Goal: Use online tool/utility: Utilize a website feature to perform a specific function

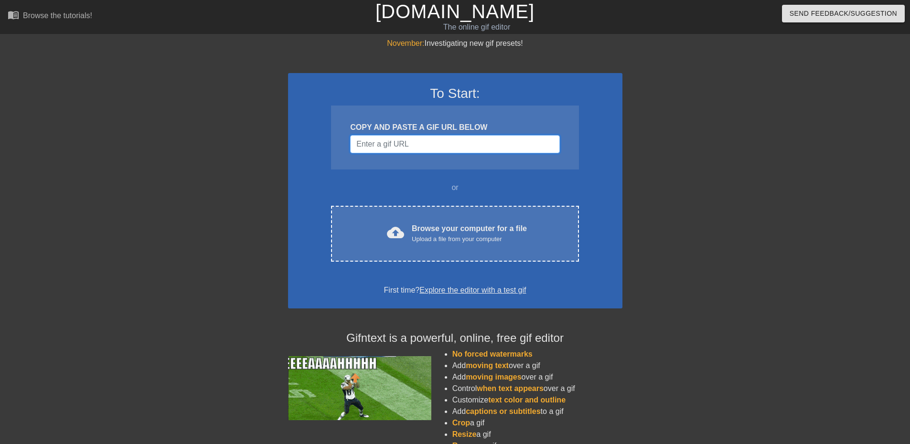
click at [436, 143] on input "Username" at bounding box center [454, 144] width 209 height 18
click at [194, 201] on div at bounding box center [204, 181] width 143 height 287
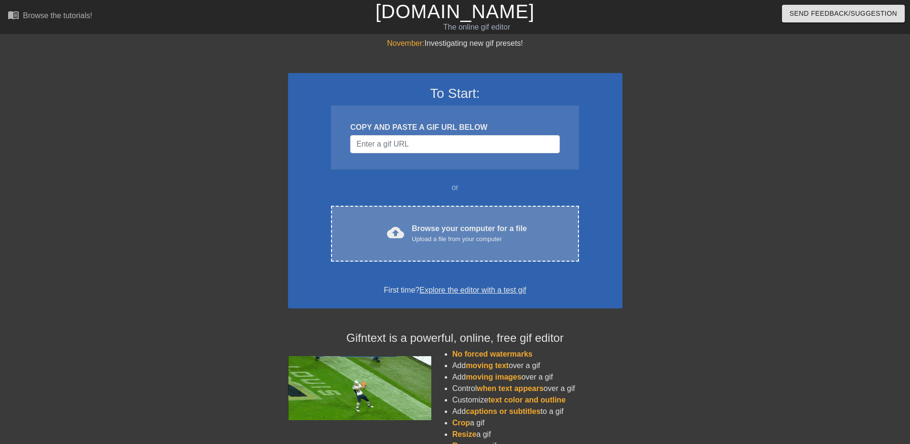
click at [449, 222] on div "cloud_upload Browse your computer for a file Upload a file from your computer C…" at bounding box center [455, 234] width 248 height 56
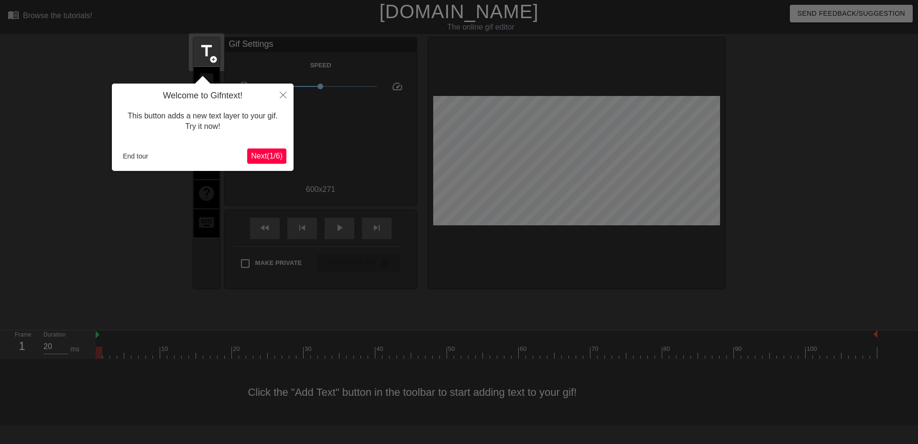
click at [267, 151] on button "Next ( 1 / 6 )" at bounding box center [266, 156] width 39 height 15
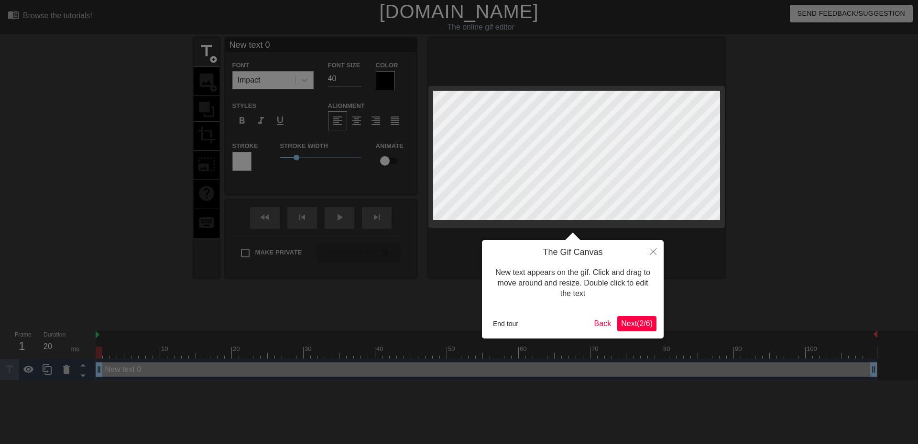
click at [638, 324] on span "Next ( 2 / 6 )" at bounding box center [637, 324] width 32 height 8
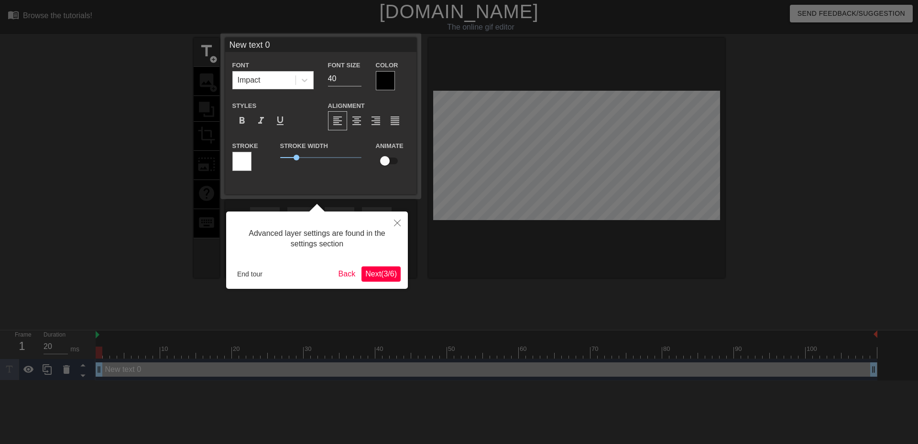
click at [380, 272] on span "Next ( 3 / 6 )" at bounding box center [381, 274] width 32 height 8
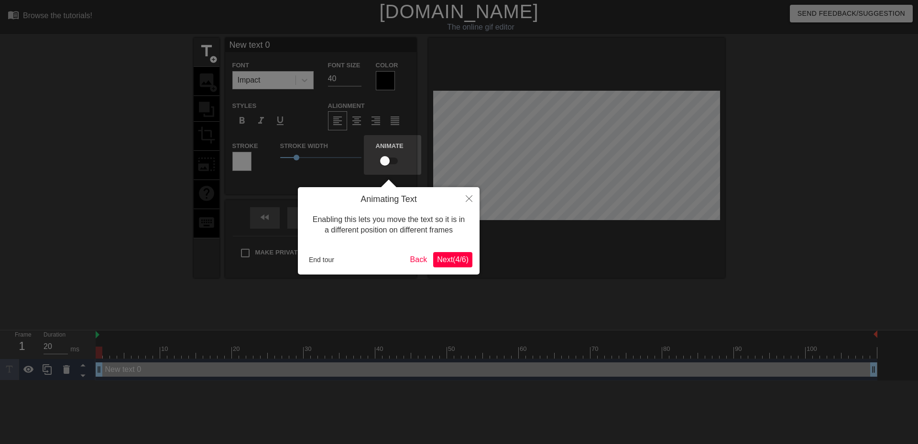
click at [450, 258] on span "Next ( 4 / 6 )" at bounding box center [453, 260] width 32 height 8
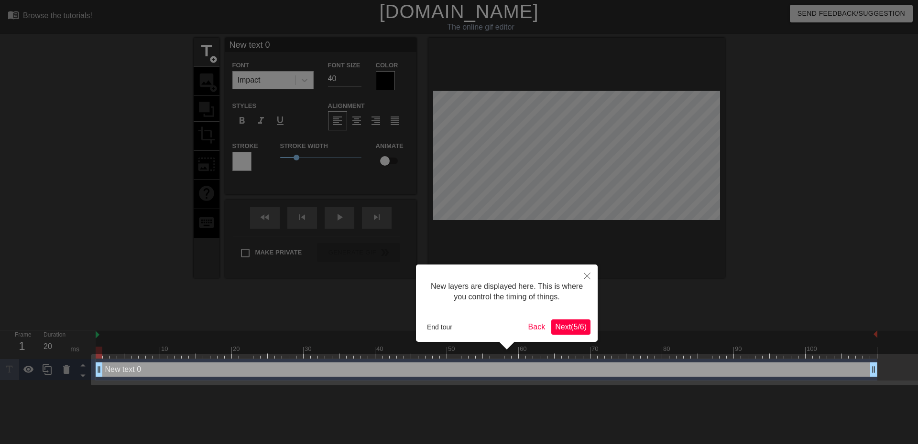
click at [574, 327] on span "Next ( 5 / 6 )" at bounding box center [571, 327] width 32 height 8
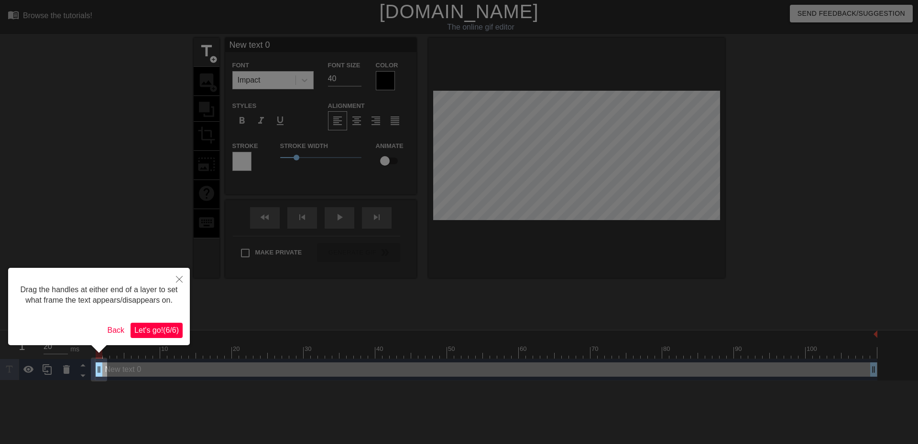
click at [146, 339] on div "Drag the handles at either end of a layer to set what frame the text appears/di…" at bounding box center [99, 306] width 182 height 77
click at [146, 336] on button "Let's go! ( 6 / 6 )" at bounding box center [156, 330] width 52 height 15
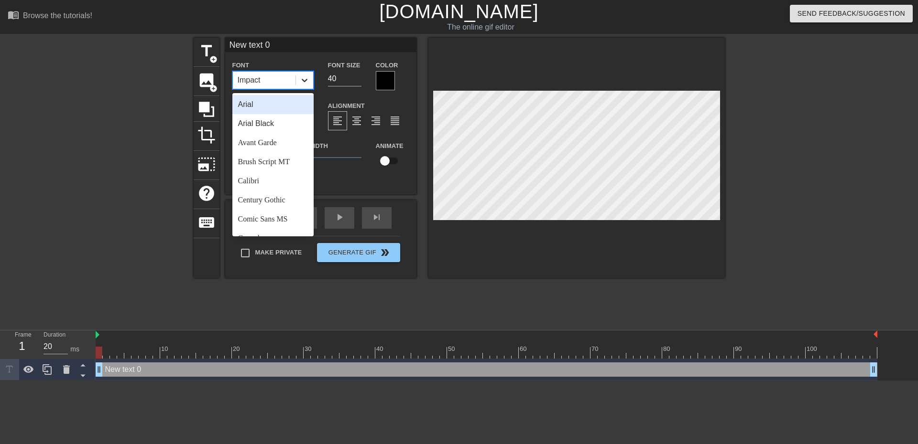
click at [303, 84] on icon at bounding box center [305, 81] width 10 height 10
click at [300, 81] on icon at bounding box center [305, 81] width 10 height 10
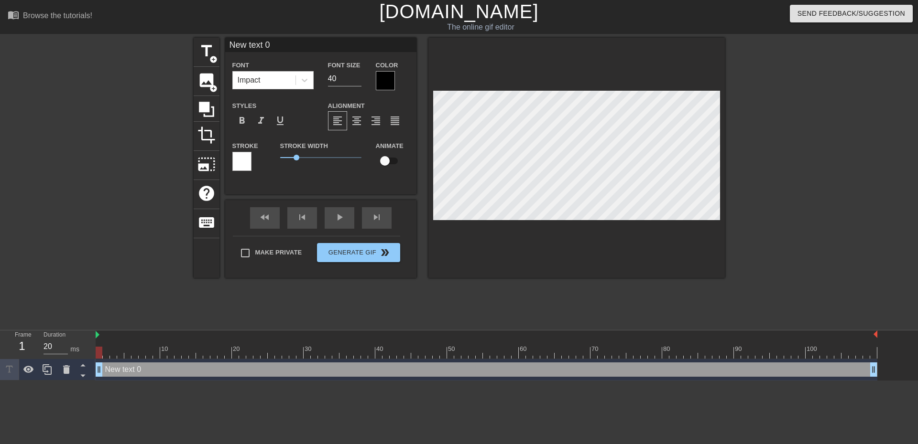
scroll to position [1, 2]
type input "New text"
type textarea "New text"
type input "New text"
type textarea "New text"
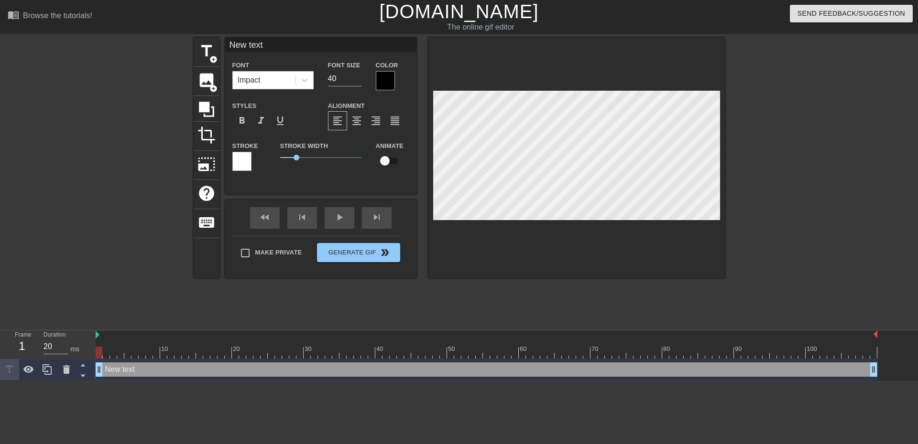
type input "New tex"
type textarea "New tex"
type input "New te"
type textarea "New te"
type input "New t"
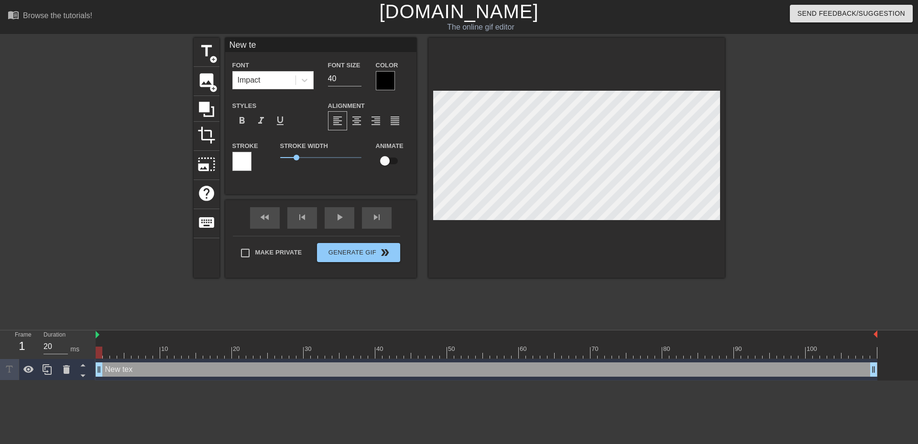
type textarea "New t"
type input "New"
type textarea "New"
type input "New"
type textarea "New"
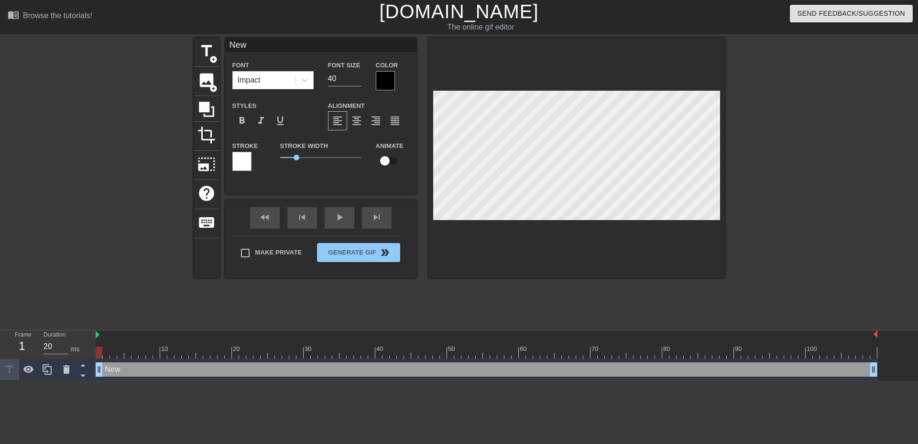
type input "Ne"
type textarea "Ne"
type input "N"
type textarea "N"
type input "Y"
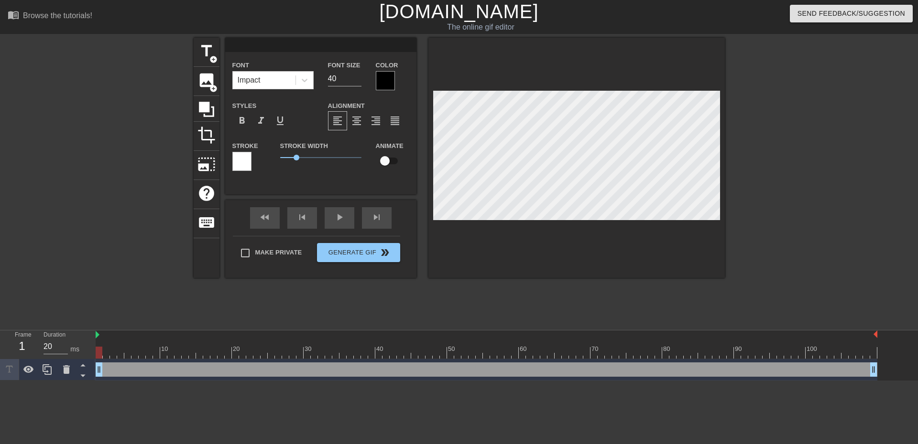
type textarea "Y"
type input "Yo"
type textarea "Yo"
type input "You"
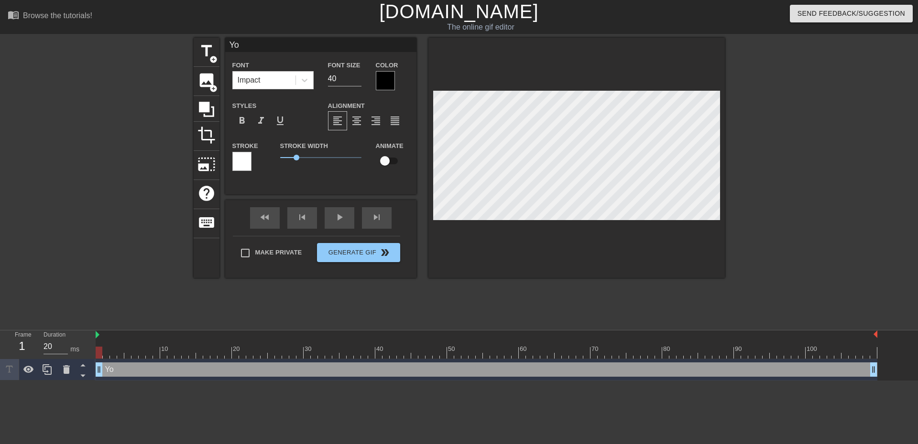
type textarea "You"
type input "Yo"
type textarea "Yo"
type input "Y"
type textarea "Y"
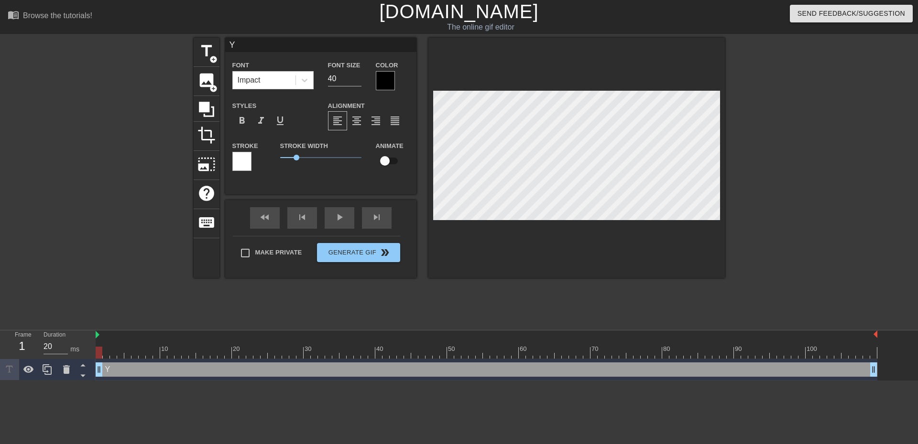
type input "YO"
type textarea "YO"
type input "YOU"
type textarea "YOU"
click at [608, 249] on div at bounding box center [576, 158] width 296 height 240
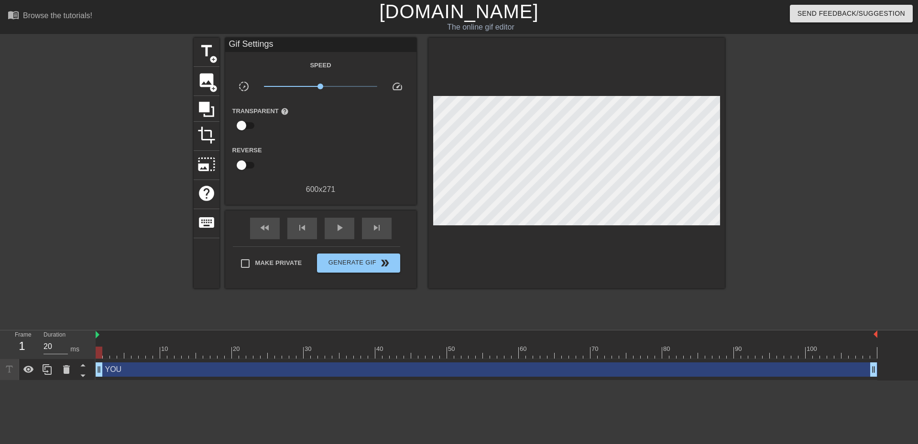
click at [585, 252] on div at bounding box center [576, 163] width 296 height 251
click at [169, 363] on div "YOU drag_handle drag_handle" at bounding box center [486, 370] width 781 height 14
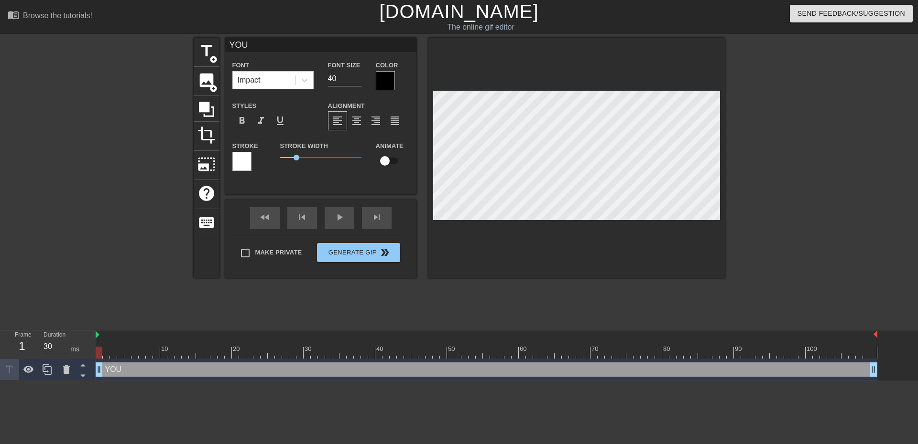
click at [110, 347] on div at bounding box center [113, 346] width 7 height 12
click at [107, 347] on div at bounding box center [486, 353] width 781 height 12
click at [100, 350] on div at bounding box center [486, 353] width 781 height 12
click at [108, 349] on div at bounding box center [486, 353] width 781 height 12
click at [115, 349] on div at bounding box center [486, 353] width 781 height 12
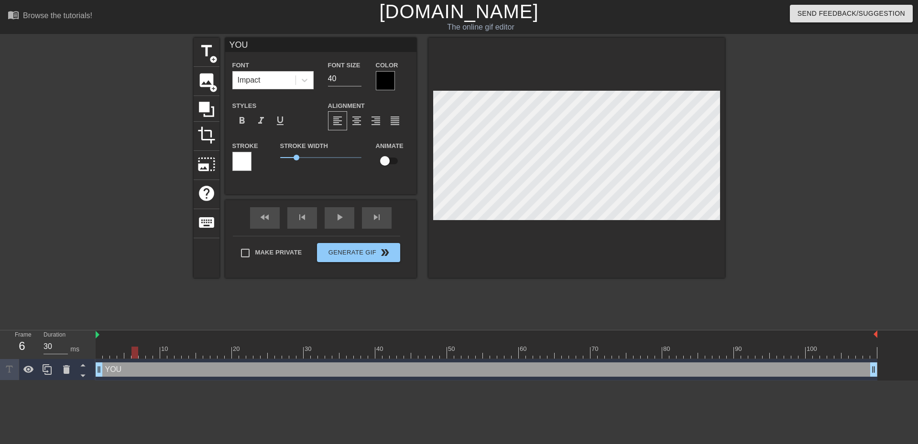
click at [135, 352] on div at bounding box center [486, 353] width 781 height 12
drag, startPoint x: 213, startPoint y: 352, endPoint x: 347, endPoint y: 350, distance: 134.3
click at [347, 350] on div at bounding box center [486, 353] width 781 height 12
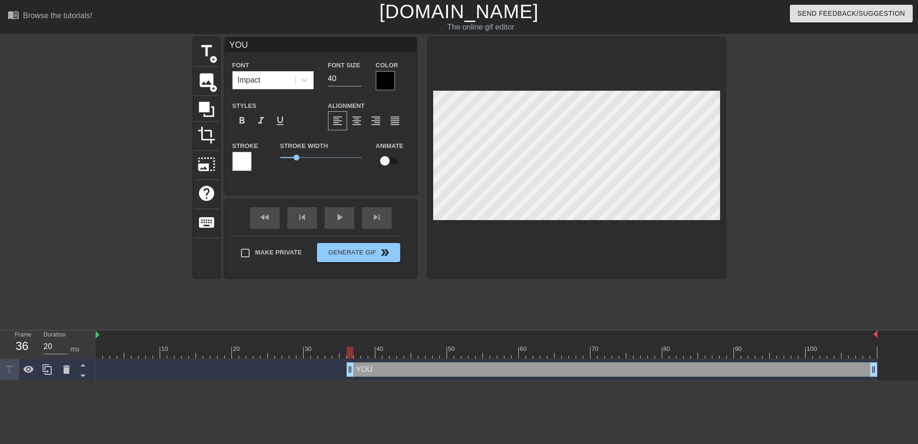
drag, startPoint x: 99, startPoint y: 371, endPoint x: 353, endPoint y: 369, distance: 253.8
click at [324, 381] on html "menu_book Browse the tutorials! [DOMAIN_NAME] The online gif editor Send Feedba…" at bounding box center [459, 190] width 918 height 381
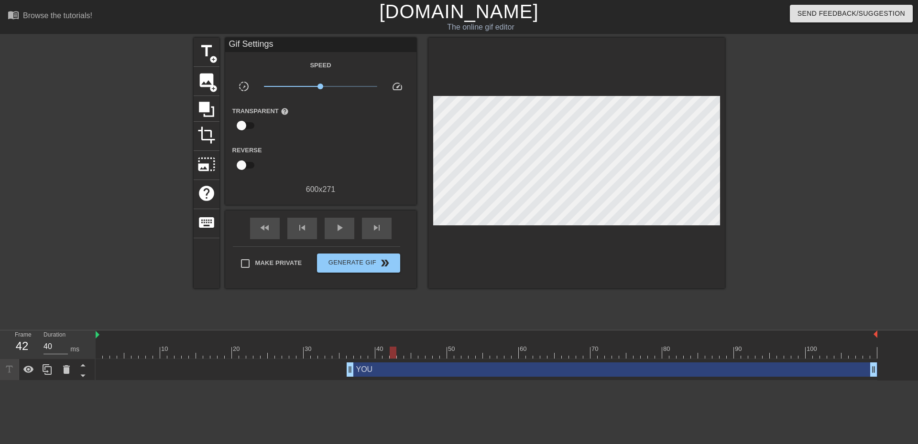
drag, startPoint x: 351, startPoint y: 352, endPoint x: 396, endPoint y: 354, distance: 45.4
click at [396, 354] on div at bounding box center [486, 353] width 781 height 12
click at [401, 352] on div at bounding box center [486, 353] width 781 height 12
click at [394, 354] on div at bounding box center [486, 353] width 781 height 12
click at [401, 354] on div at bounding box center [486, 353] width 781 height 12
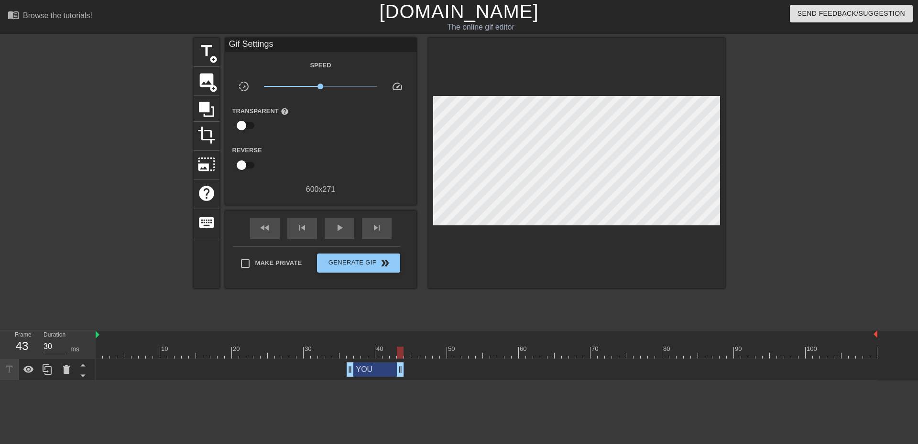
drag, startPoint x: 868, startPoint y: 369, endPoint x: 395, endPoint y: 378, distance: 473.3
click at [395, 378] on div "YOU drag_handle drag_handle" at bounding box center [486, 370] width 781 height 22
click at [407, 368] on div "YOU drag_handle drag_handle" at bounding box center [486, 370] width 781 height 14
click at [208, 50] on span "title" at bounding box center [206, 51] width 18 height 18
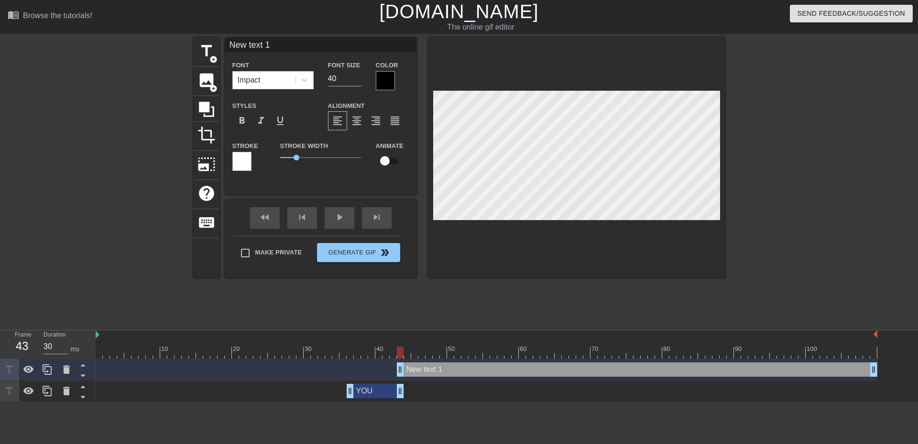
drag, startPoint x: 443, startPoint y: 370, endPoint x: 457, endPoint y: 379, distance: 16.1
click at [457, 380] on div "New text 1 drag_handle drag_handle" at bounding box center [486, 370] width 781 height 22
drag, startPoint x: 398, startPoint y: 369, endPoint x: 412, endPoint y: 372, distance: 14.6
click at [451, 386] on div "New text 1 drag_handle drag_handle YOU drag_handle drag_handle" at bounding box center [507, 380] width 822 height 43
drag, startPoint x: 448, startPoint y: 368, endPoint x: 435, endPoint y: 394, distance: 29.3
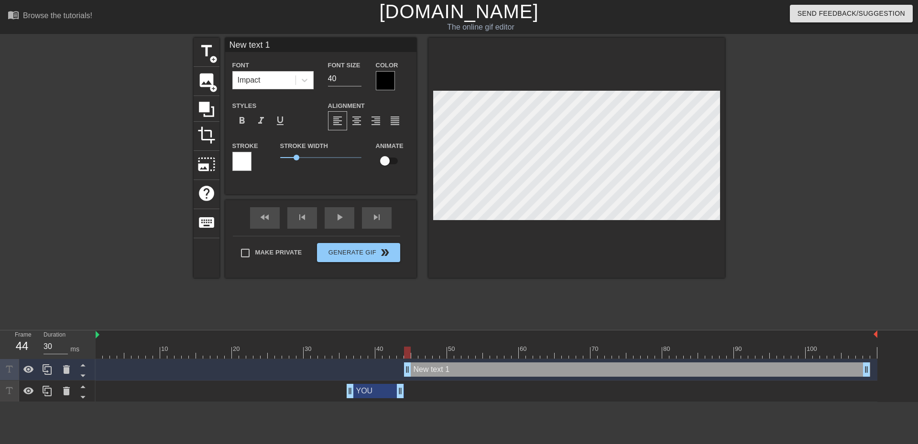
click at [441, 402] on html "menu_book Browse the tutorials! [DOMAIN_NAME] The online gif editor Send Feedba…" at bounding box center [459, 201] width 918 height 402
drag, startPoint x: 439, startPoint y: 368, endPoint x: 475, endPoint y: 429, distance: 71.3
click at [451, 402] on html "menu_book Browse the tutorials! [DOMAIN_NAME] The online gif editor Send Feedba…" at bounding box center [459, 201] width 918 height 402
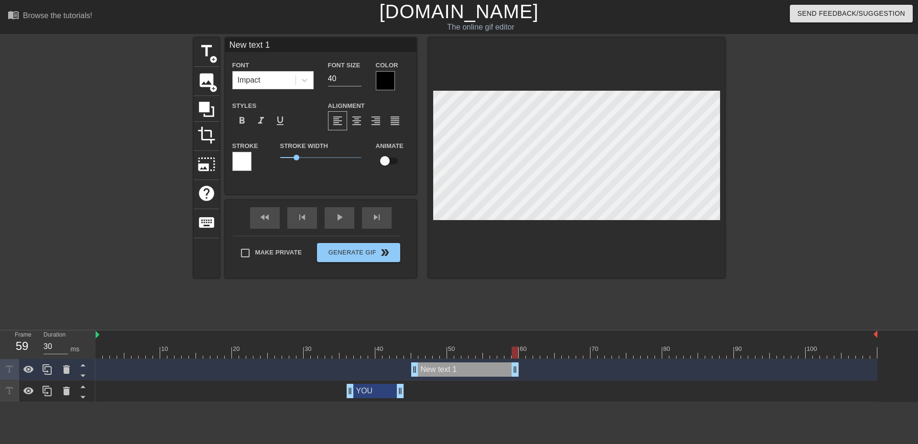
type input "40"
drag, startPoint x: 872, startPoint y: 365, endPoint x: 478, endPoint y: 364, distance: 394.3
type input "New text"
type textarea "New text"
type input "New text"
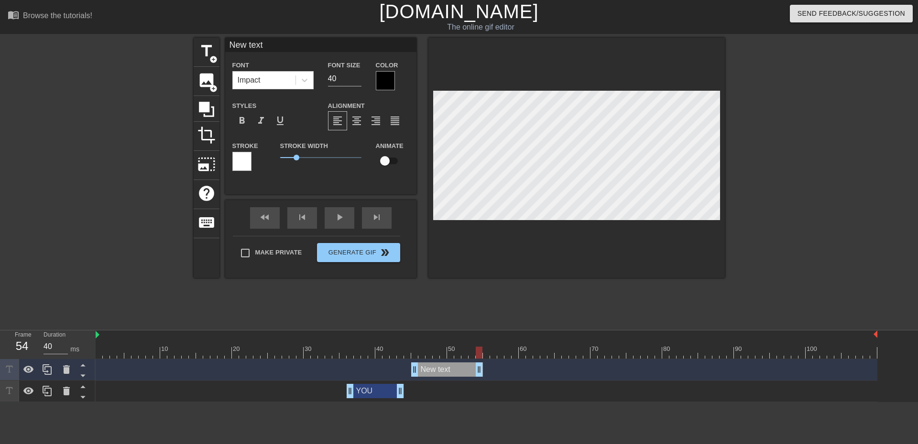
type textarea "New text"
type input "New tex"
type textarea "New tex"
type input "New te"
type textarea "New te"
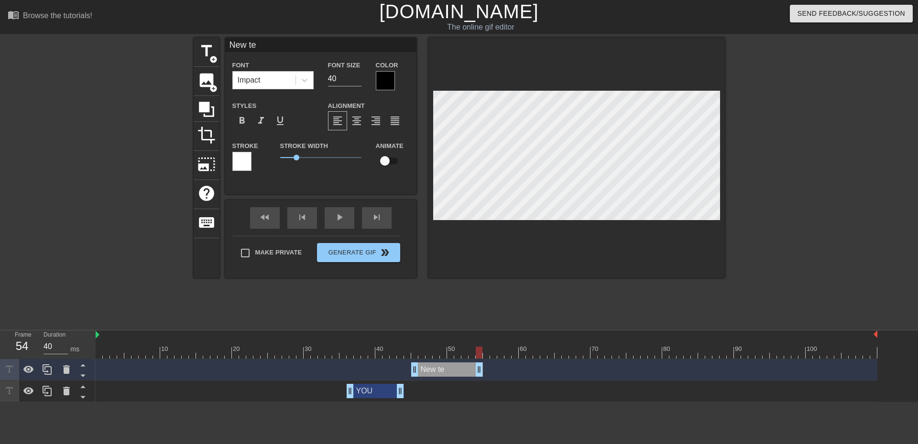
type input "New t"
type textarea "New t"
type input "New"
type textarea "New"
type input "New"
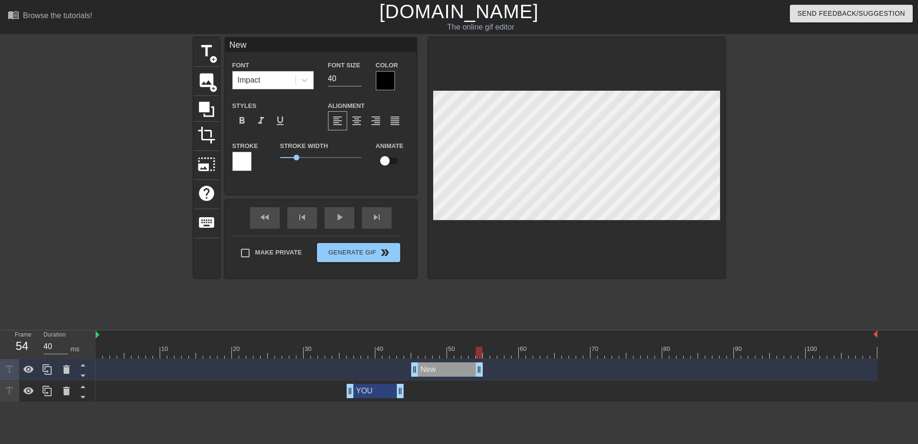
type textarea "New"
type input "Ne"
type textarea "Ne"
type input "N"
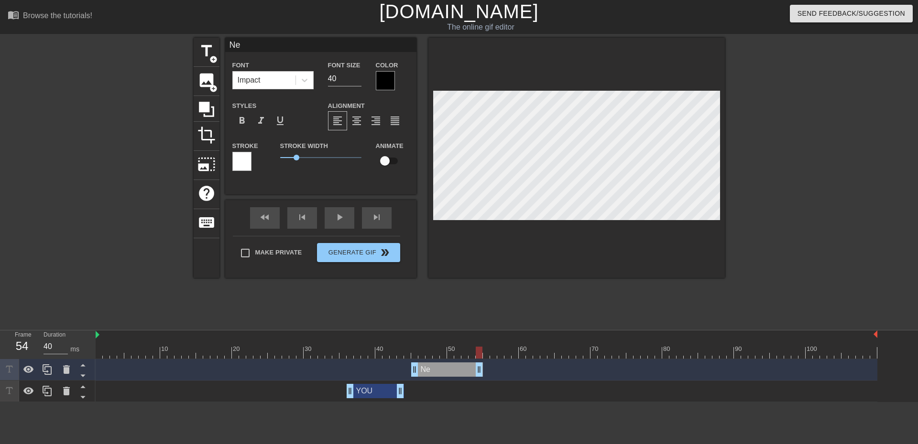
type textarea "N"
type input "O"
type textarea "O"
type input "P"
type textarea "P"
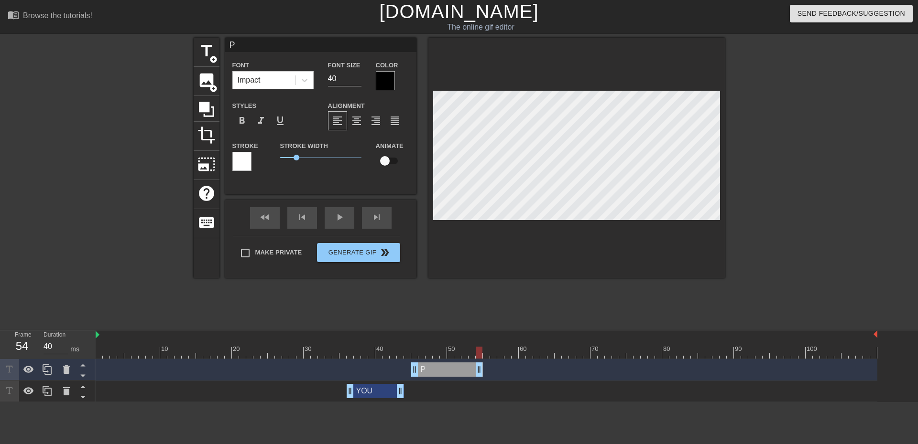
type input "PI"
type textarea "PI"
type input "PIC"
type textarea "PIC"
type input "PICK"
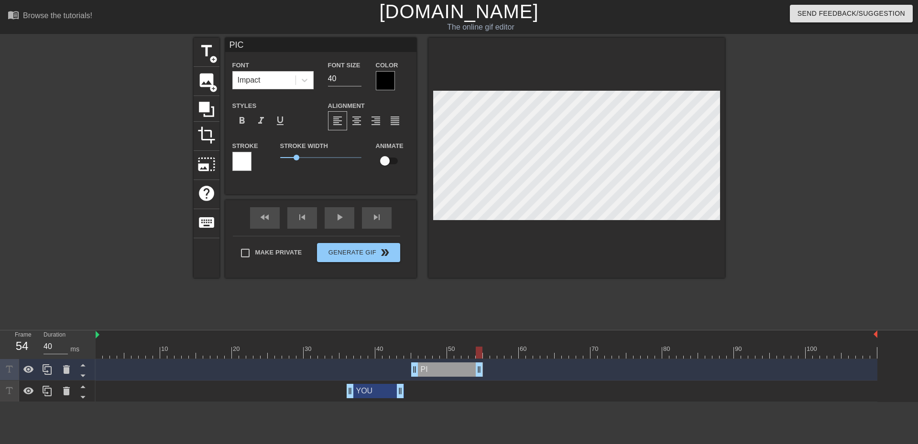
type textarea "PICK"
type input "PICKE"
type textarea "PICKE"
type input "PICKED"
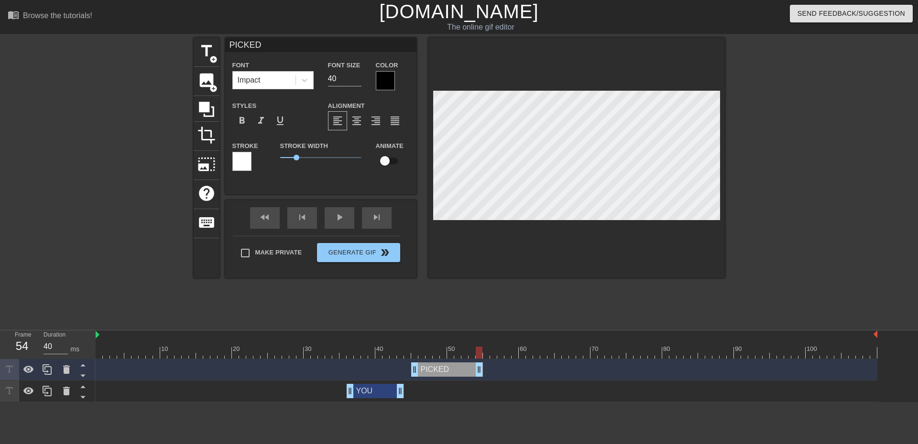
type textarea "PICKED"
drag, startPoint x: 429, startPoint y: 374, endPoint x: 427, endPoint y: 397, distance: 23.0
click at [427, 397] on div "PICKED drag_handle drag_handle YOU drag_handle drag_handle" at bounding box center [507, 380] width 822 height 43
drag, startPoint x: 417, startPoint y: 374, endPoint x: 411, endPoint y: 374, distance: 6.2
type input "40"
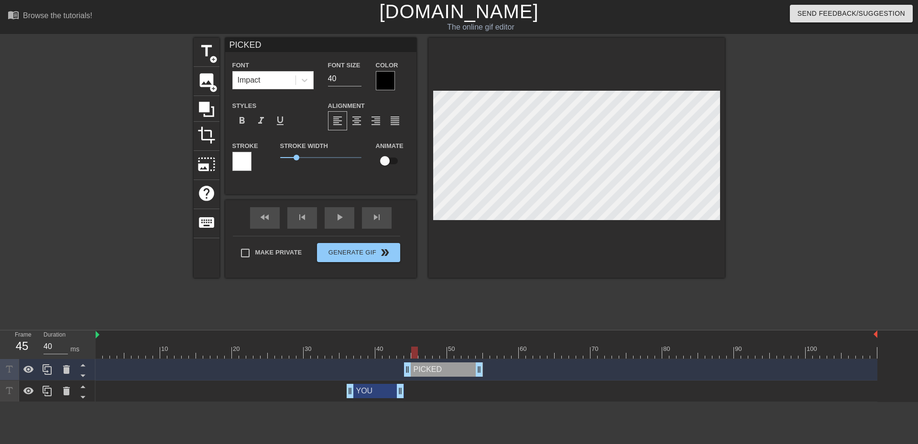
drag, startPoint x: 408, startPoint y: 355, endPoint x: 413, endPoint y: 355, distance: 4.8
click at [413, 355] on div at bounding box center [414, 353] width 7 height 12
click at [374, 387] on div "YOU drag_handle drag_handle" at bounding box center [375, 391] width 57 height 14
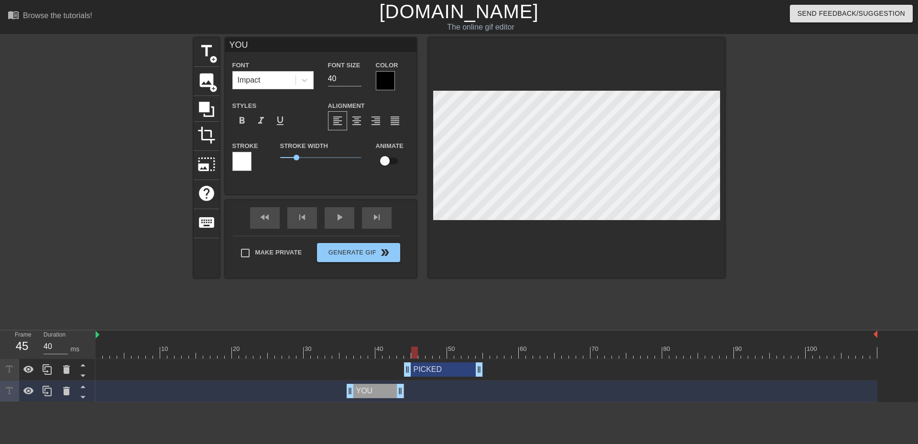
type input "PICKED"
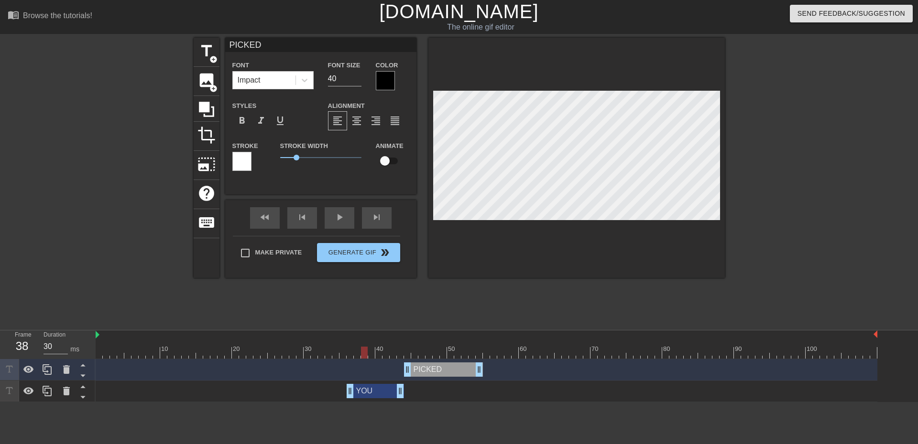
click at [364, 353] on div at bounding box center [486, 353] width 781 height 12
click at [423, 350] on div at bounding box center [486, 353] width 781 height 12
click at [360, 343] on div at bounding box center [357, 346] width 7 height 12
click at [415, 345] on div at bounding box center [414, 346] width 7 height 12
click at [362, 349] on div at bounding box center [486, 353] width 781 height 12
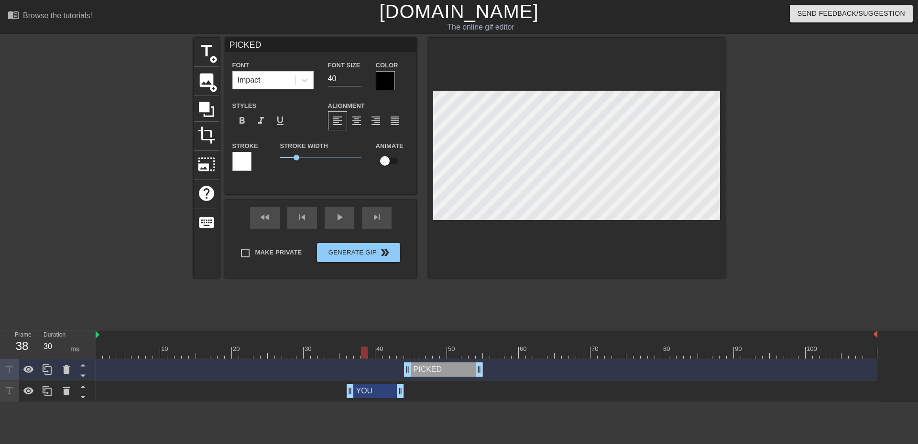
click at [424, 347] on div at bounding box center [421, 346] width 7 height 12
click at [410, 352] on div at bounding box center [486, 353] width 781 height 12
click at [414, 350] on div at bounding box center [486, 353] width 781 height 12
click at [425, 350] on div at bounding box center [486, 353] width 781 height 12
click at [418, 350] on div at bounding box center [486, 353] width 781 height 12
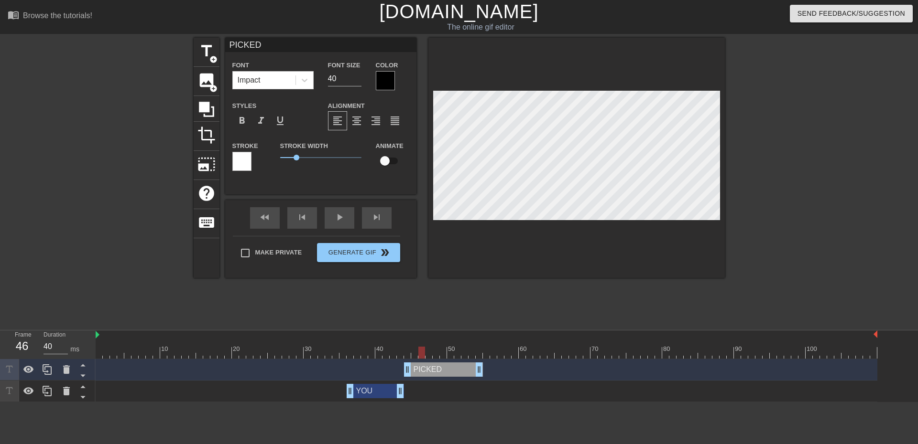
click at [412, 350] on div at bounding box center [486, 353] width 781 height 12
click at [406, 348] on div at bounding box center [486, 353] width 781 height 12
click at [400, 346] on div at bounding box center [400, 346] width 7 height 12
click at [394, 349] on div at bounding box center [486, 353] width 781 height 12
click at [398, 350] on div at bounding box center [486, 353] width 781 height 12
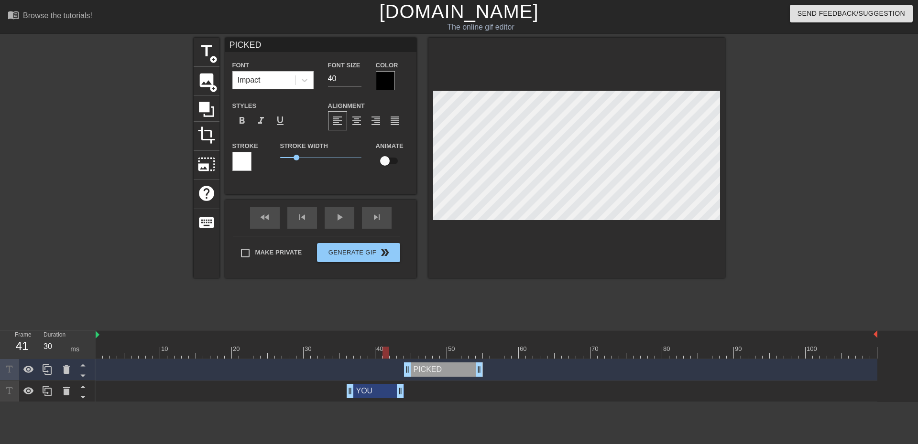
click at [387, 352] on div at bounding box center [486, 353] width 781 height 12
click at [393, 353] on div at bounding box center [486, 353] width 781 height 12
click at [402, 353] on div at bounding box center [486, 353] width 781 height 12
drag, startPoint x: 406, startPoint y: 371, endPoint x: 400, endPoint y: 371, distance: 5.7
drag, startPoint x: 477, startPoint y: 376, endPoint x: 426, endPoint y: 381, distance: 51.4
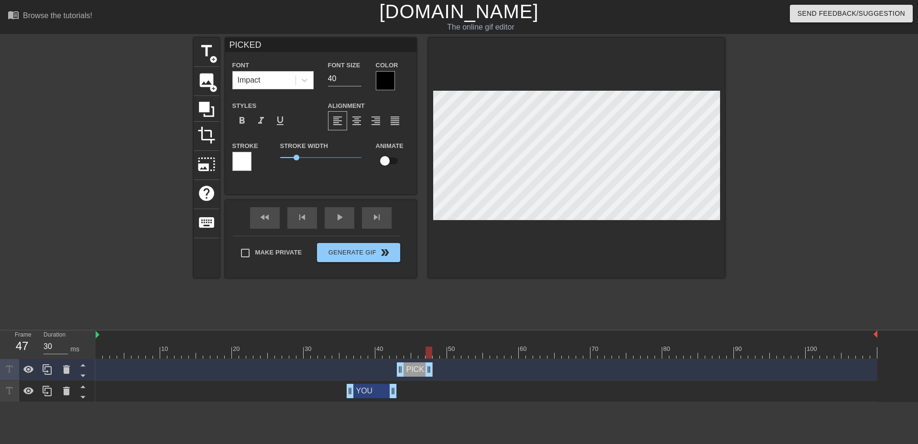
click at [426, 381] on div "PICKED drag_handle drag_handle YOU drag_handle drag_handle" at bounding box center [507, 380] width 822 height 43
click at [343, 357] on div at bounding box center [486, 353] width 781 height 12
click at [416, 353] on div at bounding box center [486, 353] width 781 height 12
click at [422, 353] on div at bounding box center [486, 353] width 781 height 12
click at [431, 353] on div at bounding box center [486, 353] width 781 height 12
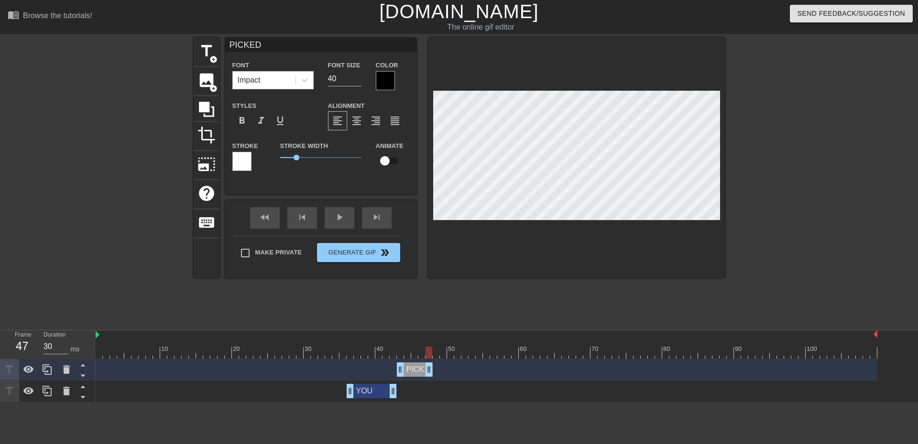
type input "40"
click at [436, 353] on div at bounding box center [486, 353] width 781 height 12
click at [376, 257] on span "Generate Gif double_arrow" at bounding box center [358, 252] width 75 height 11
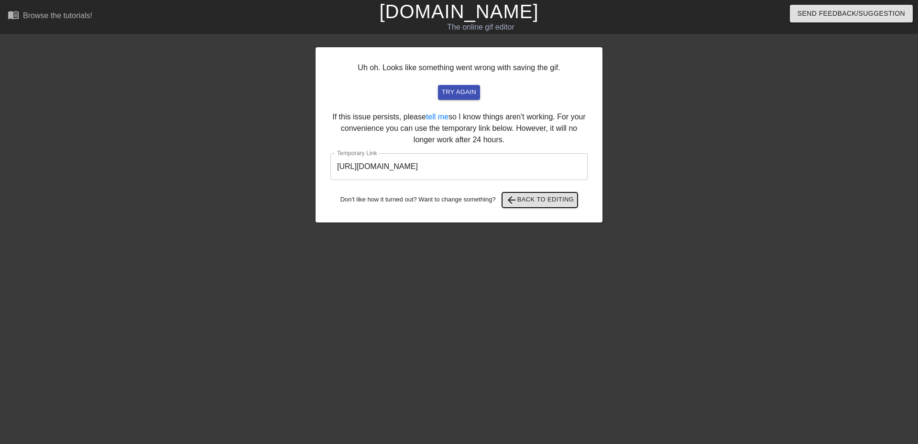
click at [530, 201] on span "arrow_back Back to Editing" at bounding box center [540, 200] width 68 height 11
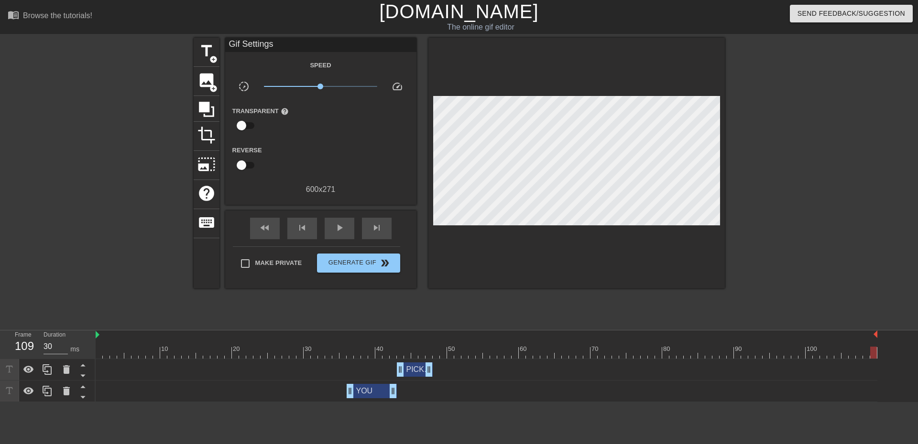
click at [439, 364] on div "PICKED drag_handle drag_handle" at bounding box center [486, 370] width 781 height 14
click at [431, 355] on div at bounding box center [486, 353] width 781 height 12
click at [435, 354] on div at bounding box center [486, 353] width 781 height 12
click at [445, 354] on div at bounding box center [486, 353] width 781 height 12
click at [439, 354] on div at bounding box center [486, 353] width 781 height 12
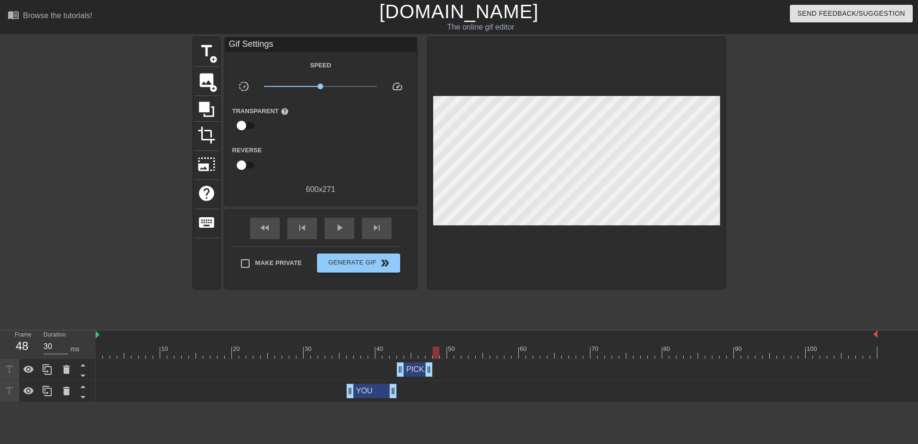
click at [420, 354] on div at bounding box center [486, 353] width 781 height 12
click at [428, 355] on div at bounding box center [486, 353] width 781 height 12
click at [440, 358] on div at bounding box center [486, 353] width 781 height 12
type input "40"
click at [437, 356] on div at bounding box center [486, 353] width 781 height 12
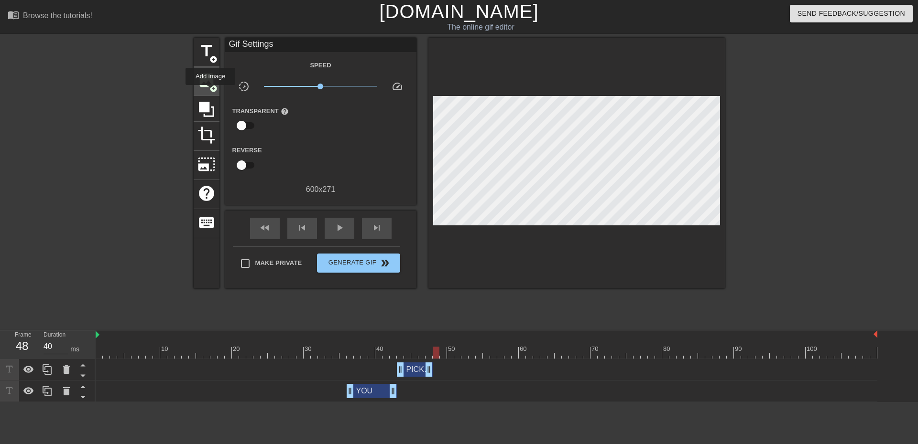
click at [210, 89] on span "add_circle" at bounding box center [213, 89] width 8 height 8
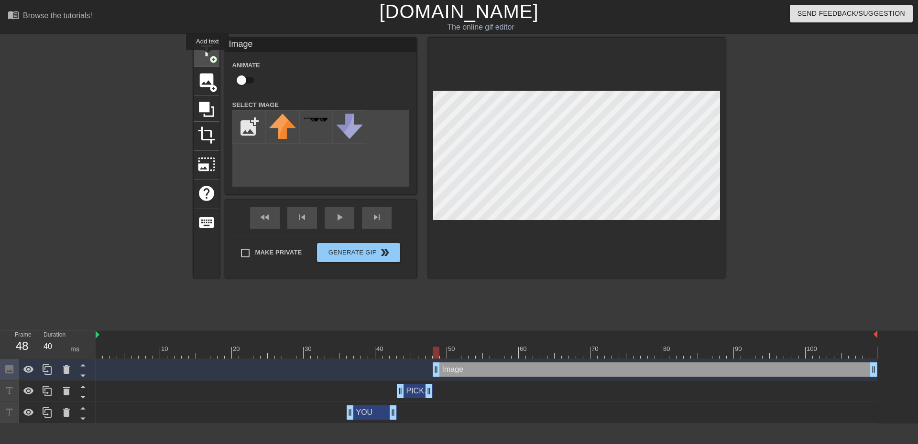
click at [207, 57] on span "title" at bounding box center [206, 51] width 18 height 18
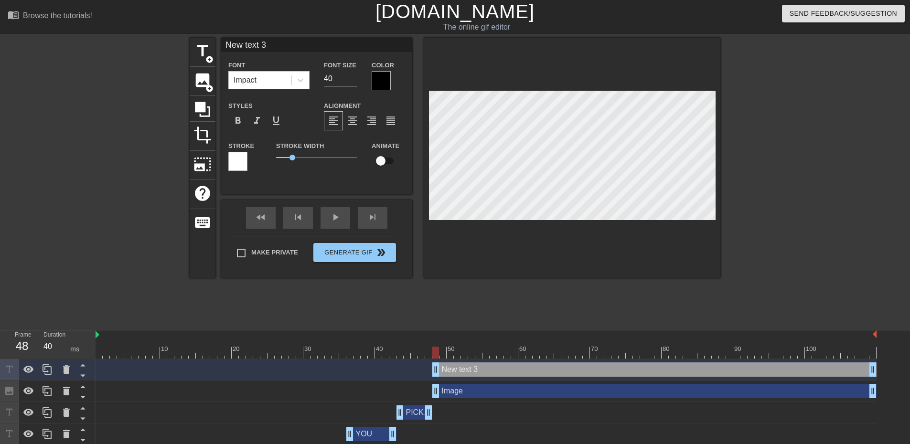
click at [474, 398] on div "Image drag_handle drag_handle" at bounding box center [655, 391] width 444 height 14
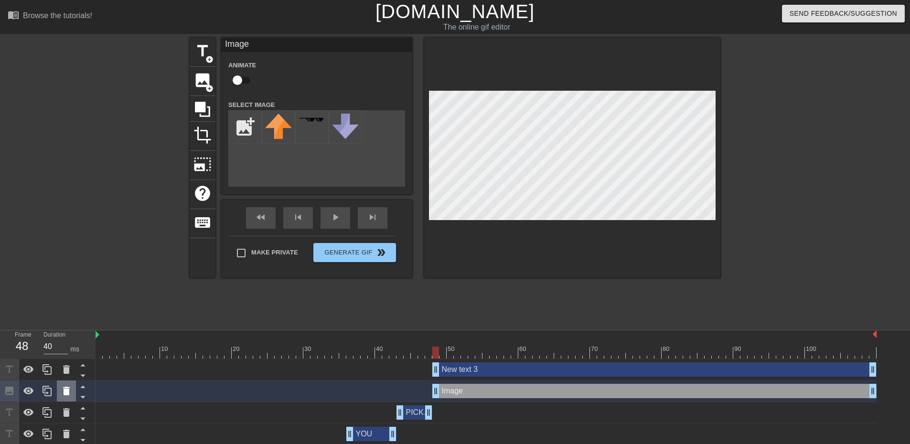
drag, startPoint x: 474, startPoint y: 398, endPoint x: 69, endPoint y: 388, distance: 404.5
click at [69, 388] on icon at bounding box center [66, 391] width 11 height 11
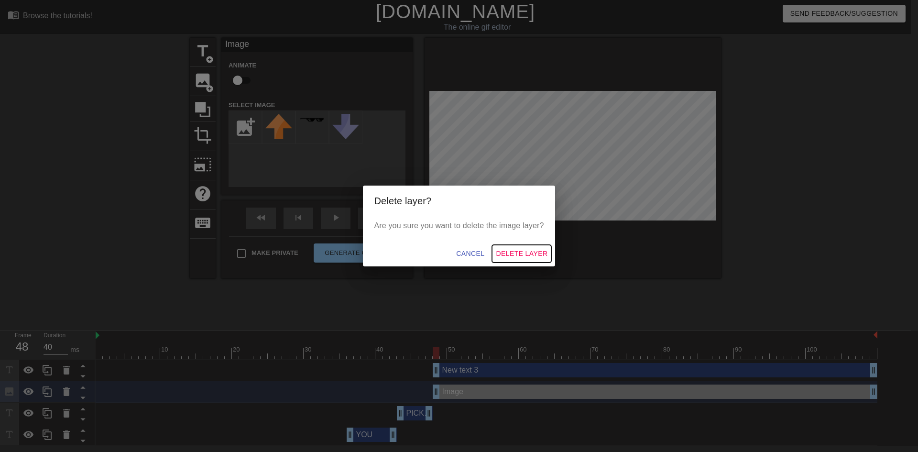
click at [528, 248] on span "Delete Layer" at bounding box center [522, 254] width 52 height 12
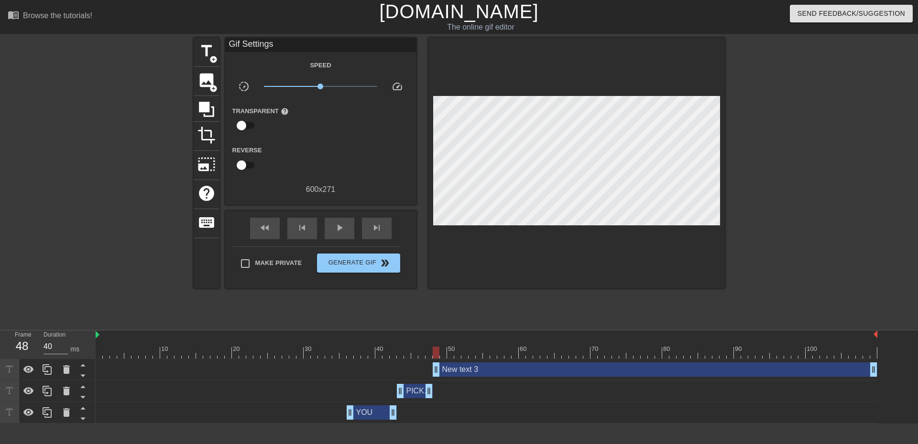
click at [524, 376] on div "New text 3 drag_handle drag_handle" at bounding box center [655, 370] width 444 height 14
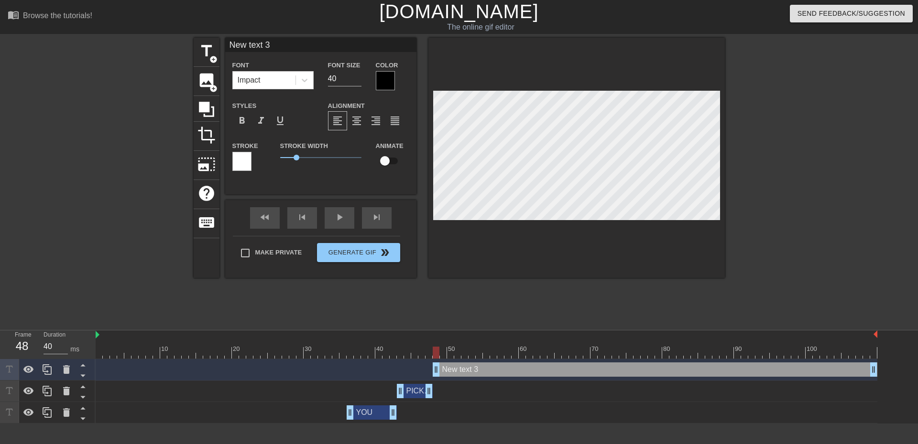
scroll to position [1, 1]
type input "New text3"
type textarea "New text3"
type input "New text"
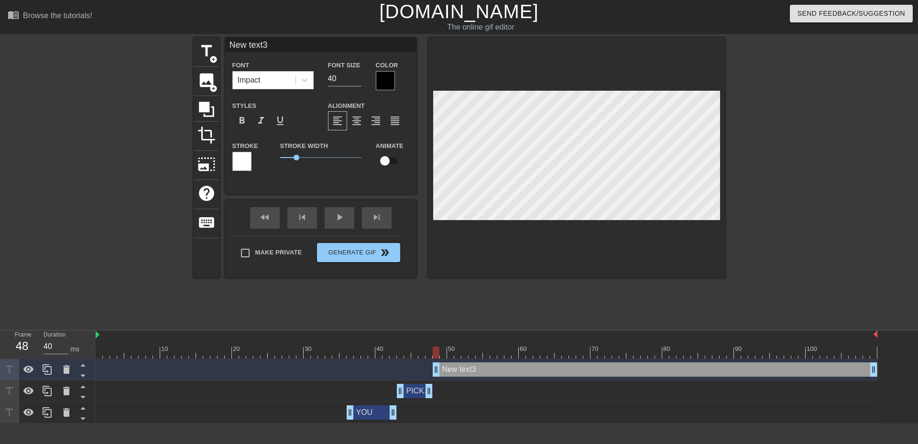
type textarea "New text"
type input "New tex"
type textarea "New tex"
type input "New te"
type textarea "New te"
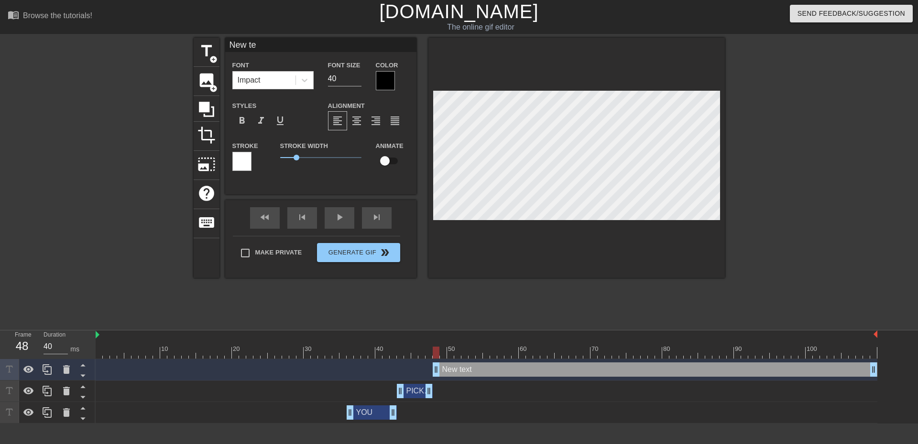
type input "New t"
type textarea "New t"
type input "New"
type textarea "New"
type input "New"
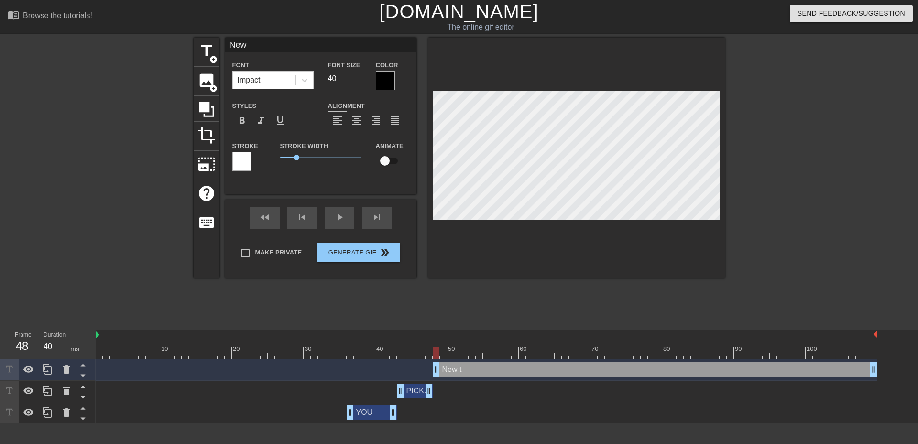
type textarea "New"
type input "Ne"
type textarea "Ne"
type input "N"
type textarea "N"
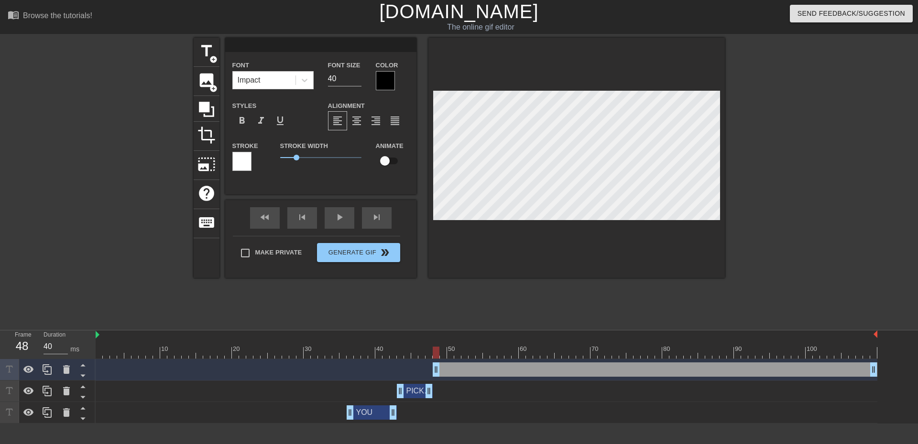
type input "T"
type textarea "T"
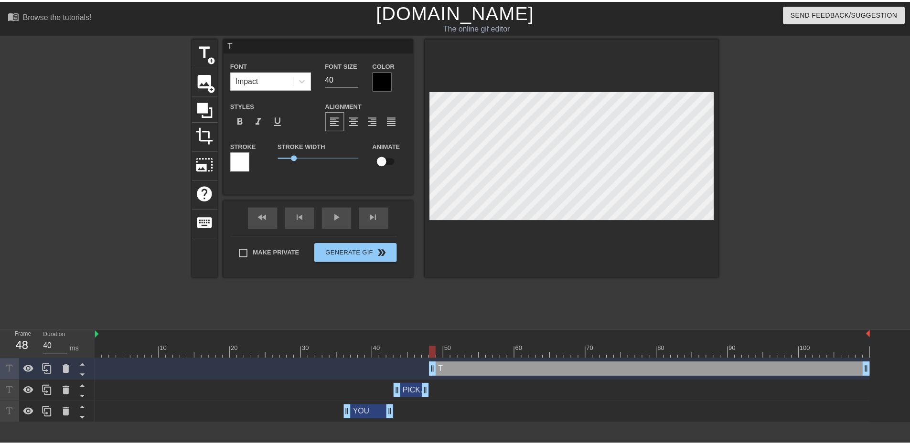
scroll to position [1, 1]
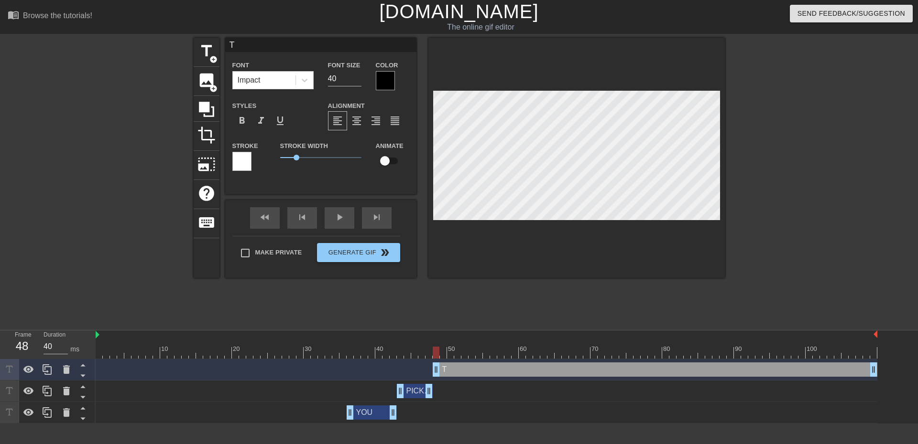
type input "TH"
type textarea "TH"
type input "THE"
type textarea "THE"
type input "THE"
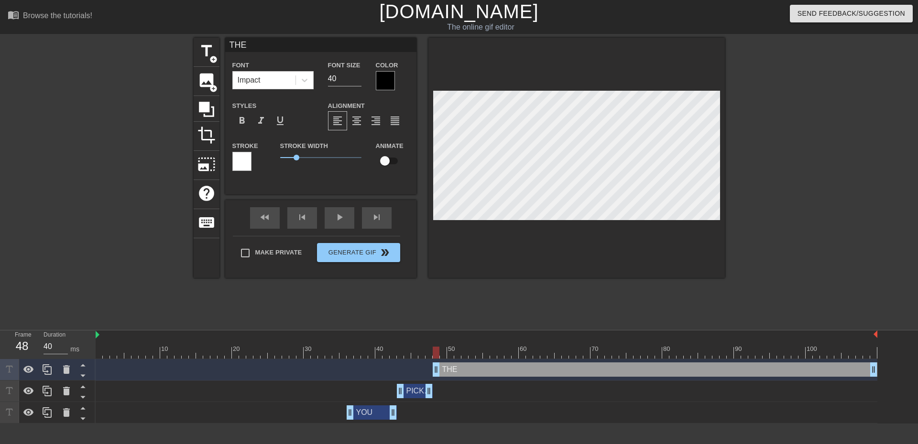
type textarea "THE"
click at [522, 377] on div "THE drag_handle drag_handle" at bounding box center [655, 370] width 444 height 14
click at [516, 392] on div "PICKED drag_handle drag_handle" at bounding box center [486, 391] width 781 height 14
click at [412, 395] on div "PICKED drag_handle drag_handle" at bounding box center [415, 391] width 36 height 14
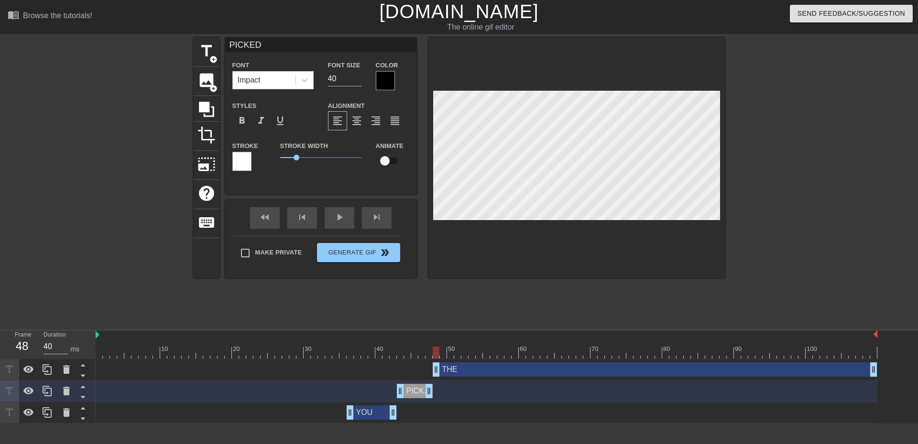
click at [505, 369] on div "THE drag_handle drag_handle" at bounding box center [655, 370] width 444 height 14
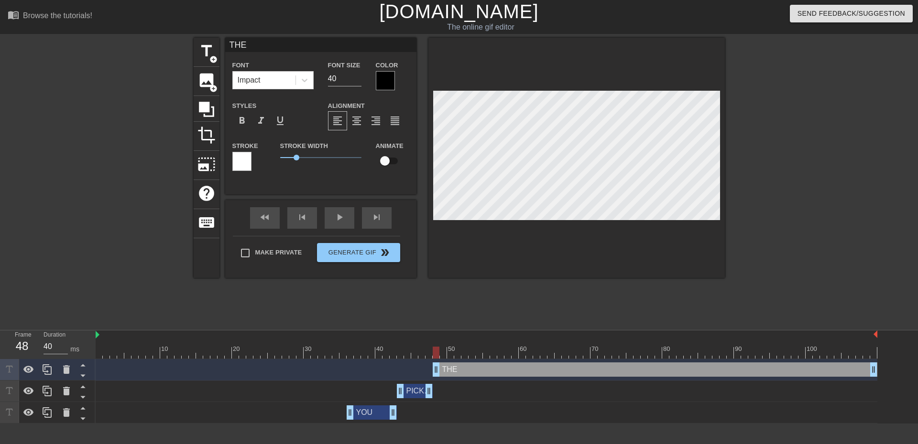
click at [409, 389] on div "PICKED drag_handle drag_handle" at bounding box center [415, 391] width 36 height 14
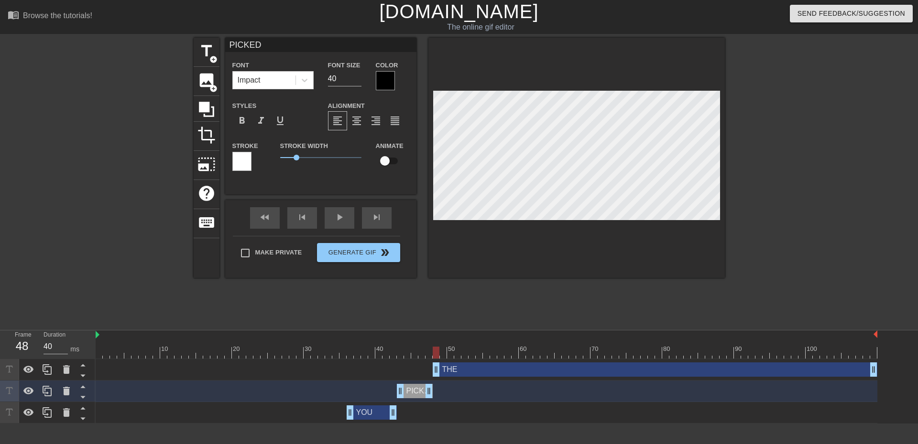
click at [538, 372] on div "THE drag_handle drag_handle" at bounding box center [655, 370] width 444 height 14
type input "THE"
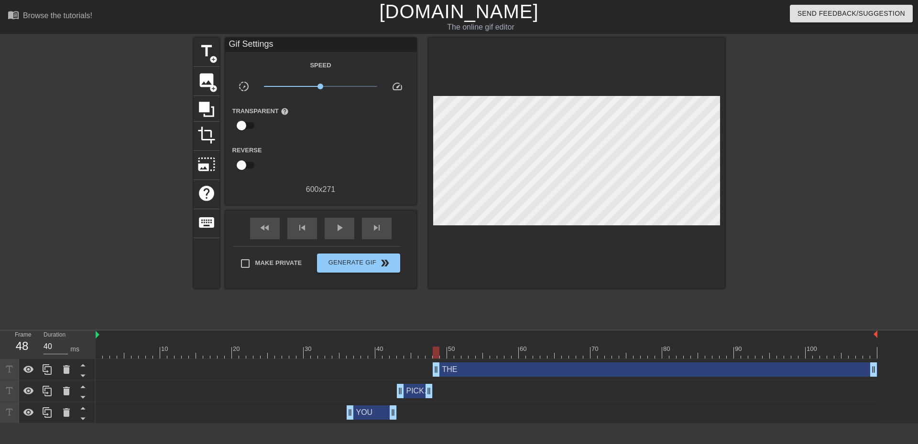
click at [253, 366] on div "THE drag_handle drag_handle" at bounding box center [486, 370] width 781 height 14
drag, startPoint x: 313, startPoint y: 349, endPoint x: 414, endPoint y: 350, distance: 100.9
click at [414, 350] on div at bounding box center [486, 353] width 781 height 12
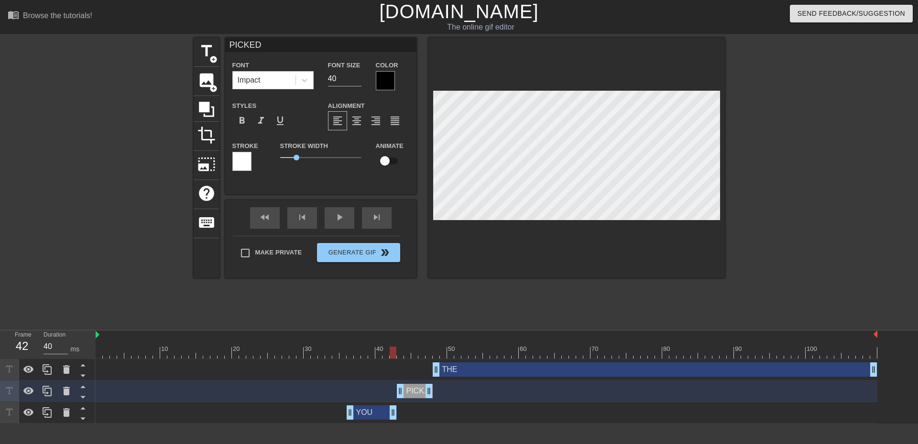
drag, startPoint x: 339, startPoint y: 354, endPoint x: 393, endPoint y: 356, distance: 54.5
click at [393, 356] on div at bounding box center [486, 353] width 781 height 12
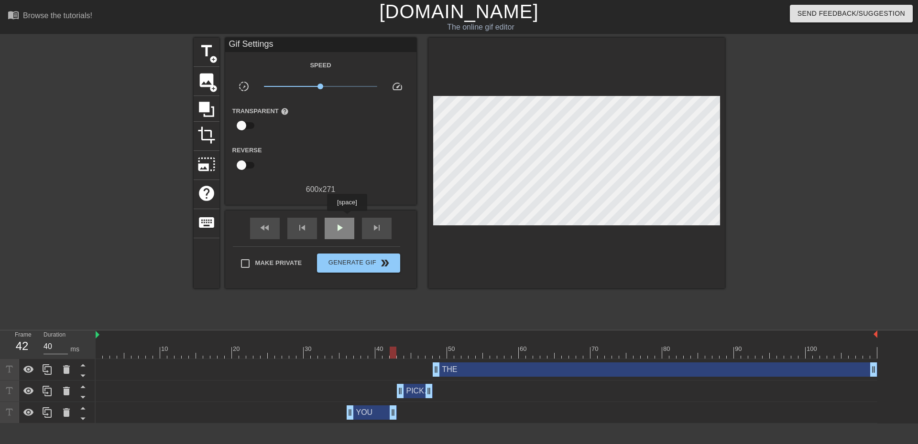
click at [347, 218] on div "play_arrow" at bounding box center [340, 229] width 30 height 22
click at [343, 230] on span "pause" at bounding box center [339, 227] width 11 height 11
drag, startPoint x: 458, startPoint y: 353, endPoint x: 502, endPoint y: 357, distance: 44.1
click at [502, 357] on div at bounding box center [486, 353] width 781 height 12
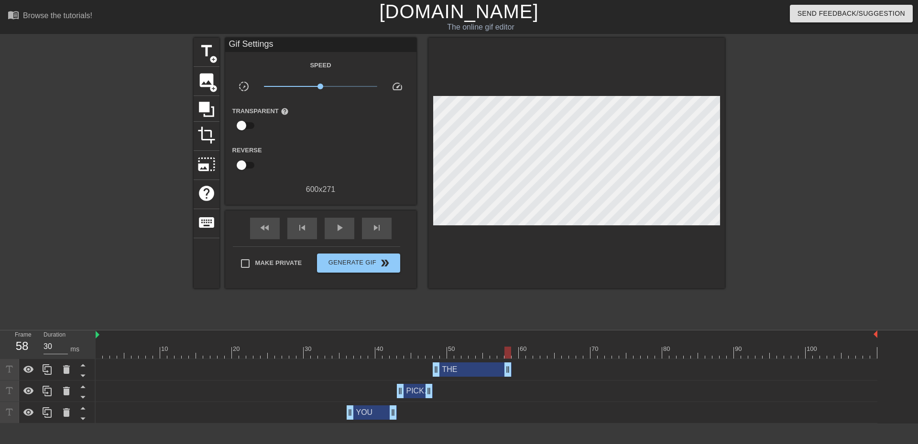
type input "40"
drag, startPoint x: 871, startPoint y: 367, endPoint x: 499, endPoint y: 373, distance: 371.9
click at [206, 57] on span "title" at bounding box center [206, 51] width 18 height 18
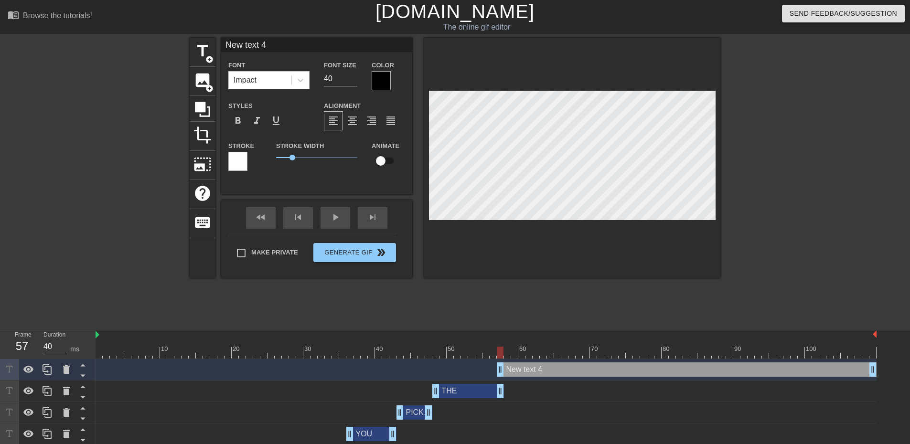
scroll to position [1, 2]
type input "New text"
type textarea "New text"
type input "New text"
type textarea "New text"
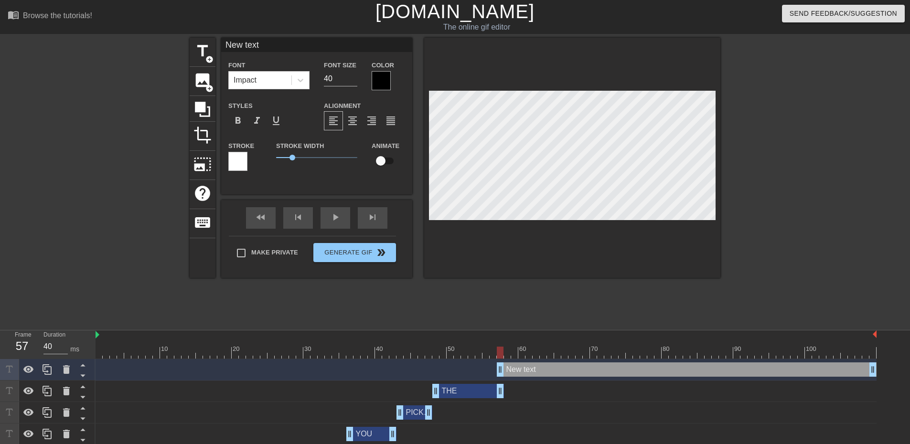
type input "New tex"
type textarea "New tex"
type input "New te"
type textarea "New te"
type input "New t"
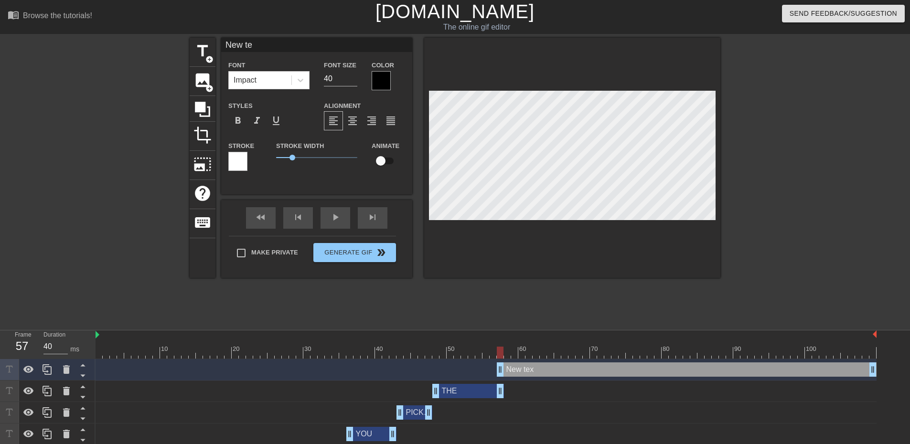
type textarea "New t"
type input "New"
type textarea "New"
type input "New"
type textarea "New"
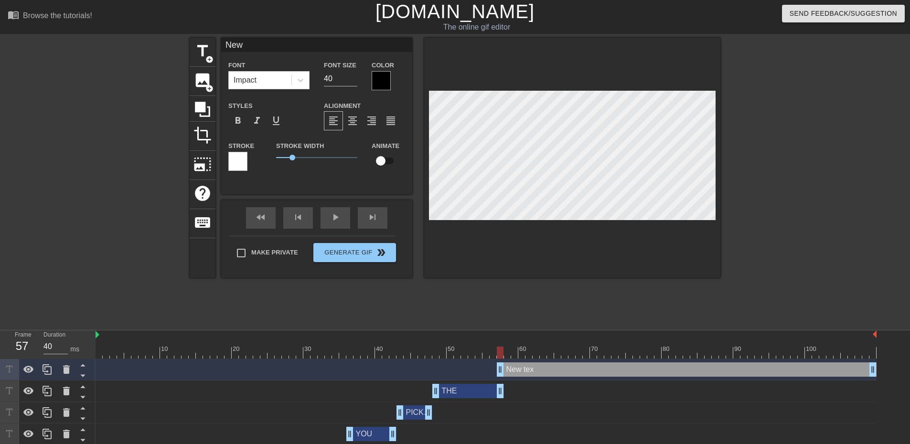
type input "Ne"
type textarea "Ne"
type input "N"
type textarea "N"
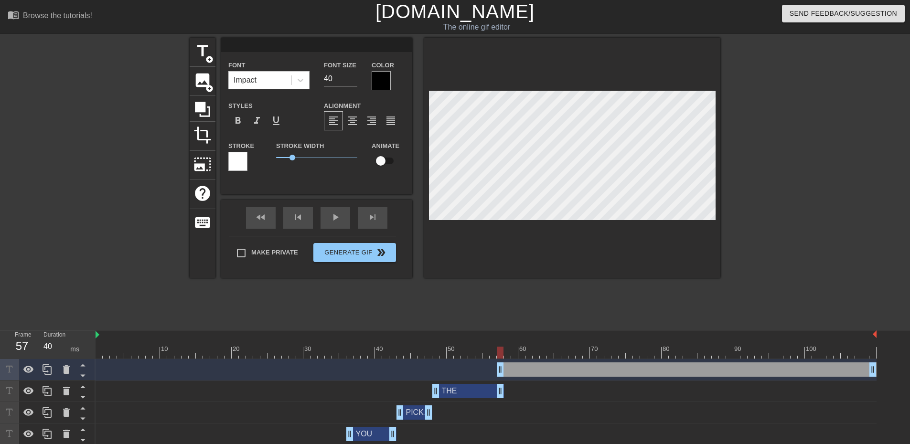
type input "W"
type textarea "W"
type input "WR"
type textarea "WR"
type input "WRO"
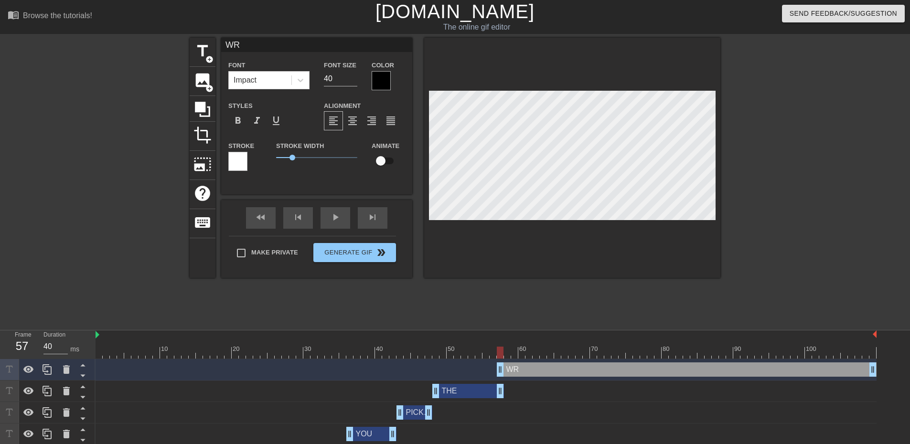
type textarea "WRO"
type input "WRON"
type textarea "WRON"
type input "WRONG"
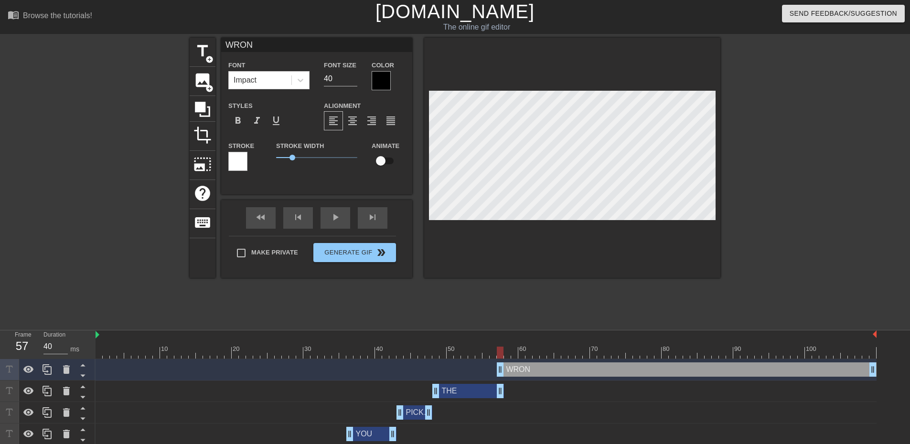
type textarea "WRONG"
type input "WRONG"
type textarea "WRONG"
type input "WRONG"
drag, startPoint x: 501, startPoint y: 372, endPoint x: 506, endPoint y: 373, distance: 4.9
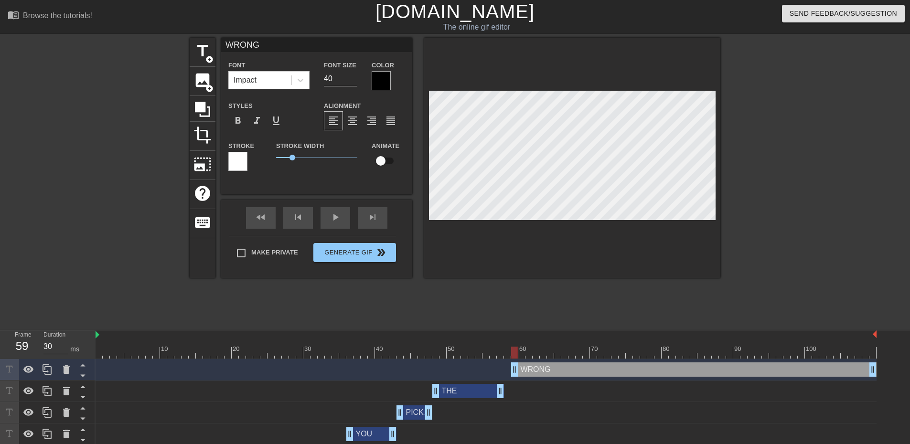
drag, startPoint x: 509, startPoint y: 374, endPoint x: 517, endPoint y: 374, distance: 7.6
drag, startPoint x: 520, startPoint y: 352, endPoint x: 592, endPoint y: 357, distance: 72.3
click at [592, 357] on div at bounding box center [486, 353] width 781 height 12
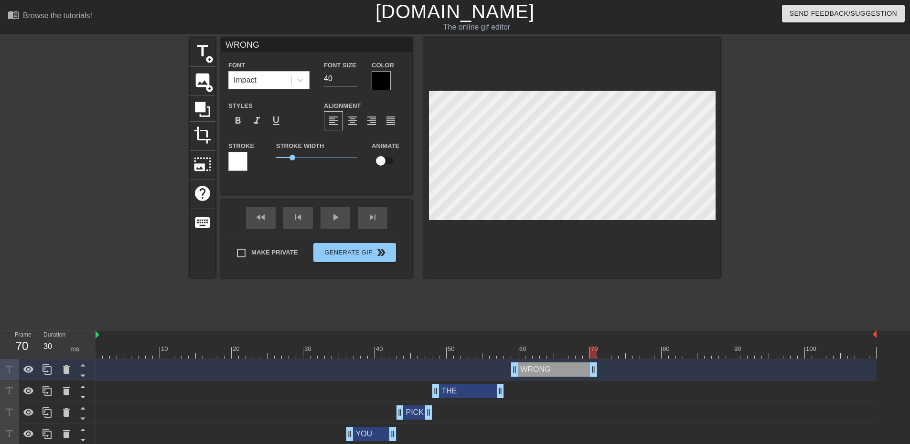
drag, startPoint x: 872, startPoint y: 373, endPoint x: 594, endPoint y: 377, distance: 278.2
click at [594, 377] on div "WRONG drag_handle drag_handle" at bounding box center [486, 370] width 781 height 22
click at [549, 390] on div "THE drag_handle drag_handle" at bounding box center [486, 391] width 781 height 14
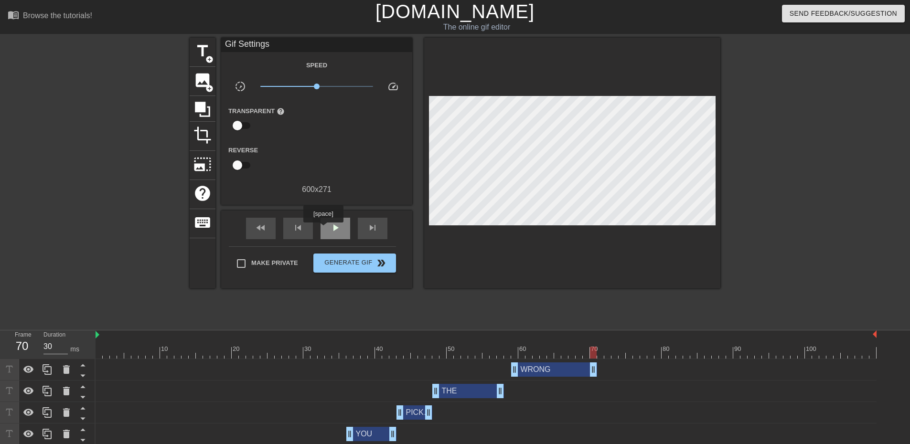
click at [327, 227] on div "play_arrow" at bounding box center [336, 229] width 30 height 22
click at [328, 227] on div "pause" at bounding box center [336, 229] width 30 height 22
drag, startPoint x: 516, startPoint y: 370, endPoint x: 522, endPoint y: 373, distance: 6.2
drag, startPoint x: 595, startPoint y: 373, endPoint x: 600, endPoint y: 373, distance: 5.7
drag, startPoint x: 502, startPoint y: 391, endPoint x: 514, endPoint y: 394, distance: 12.3
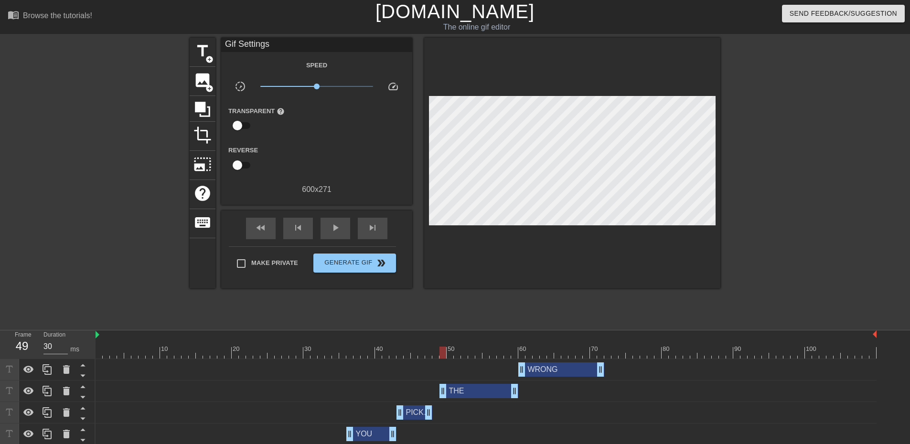
drag, startPoint x: 437, startPoint y: 392, endPoint x: 442, endPoint y: 394, distance: 5.4
drag, startPoint x: 426, startPoint y: 409, endPoint x: 432, endPoint y: 411, distance: 5.6
click at [103, 349] on div at bounding box center [486, 353] width 781 height 12
click at [338, 227] on span "play_arrow" at bounding box center [335, 227] width 11 height 11
click at [338, 227] on span "pause" at bounding box center [335, 227] width 11 height 11
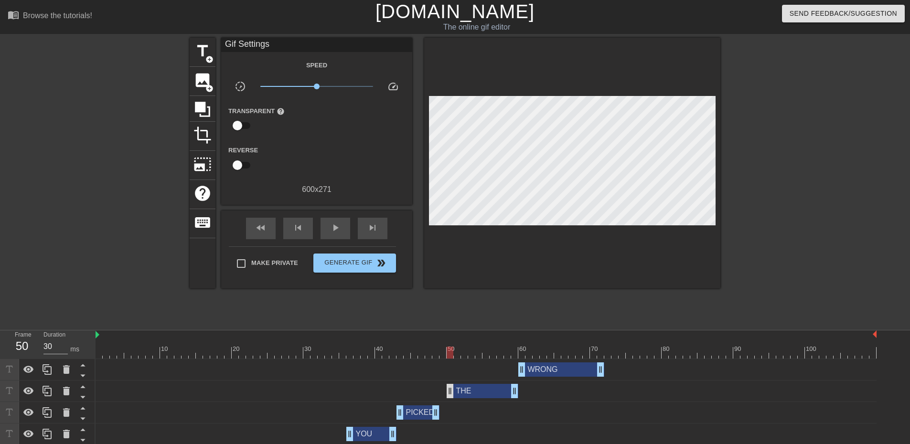
drag, startPoint x: 445, startPoint y: 393, endPoint x: 451, endPoint y: 394, distance: 5.3
click at [175, 352] on div at bounding box center [486, 353] width 781 height 12
click at [337, 225] on span "play_arrow" at bounding box center [335, 227] width 11 height 11
click at [336, 226] on span "pause" at bounding box center [335, 227] width 11 height 11
click at [205, 84] on span "image" at bounding box center [203, 80] width 18 height 18
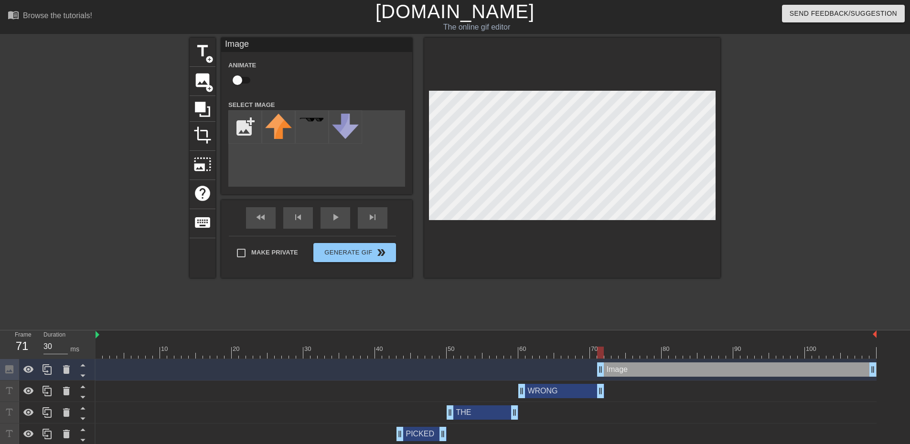
type input "40"
drag, startPoint x: 716, startPoint y: 369, endPoint x: 608, endPoint y: 376, distance: 107.8
click at [70, 372] on icon at bounding box center [66, 369] width 11 height 11
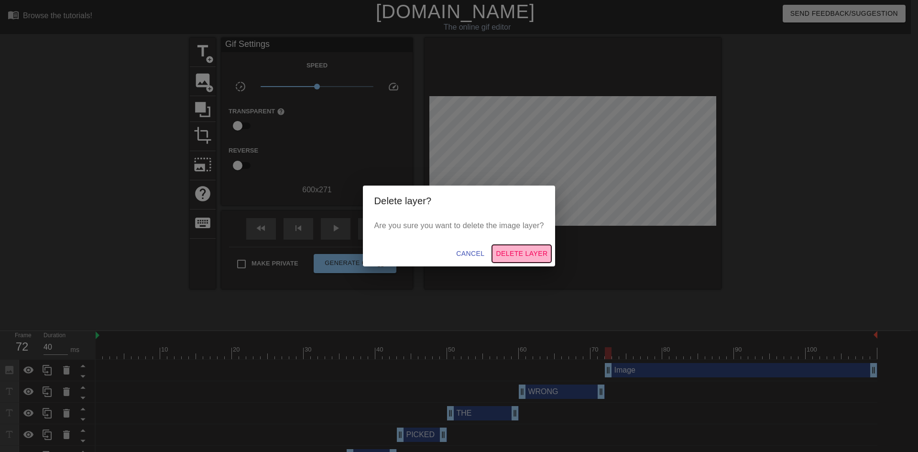
click at [526, 250] on button "Delete Layer" at bounding box center [521, 254] width 59 height 18
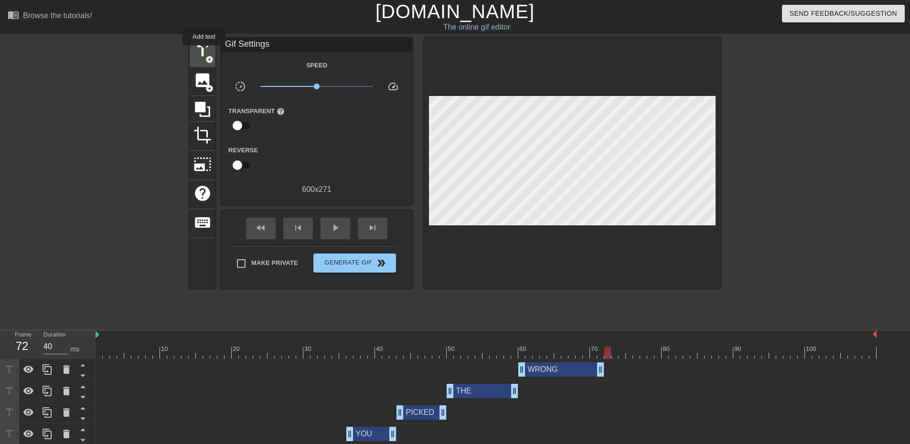
click at [204, 52] on span "title" at bounding box center [203, 51] width 18 height 18
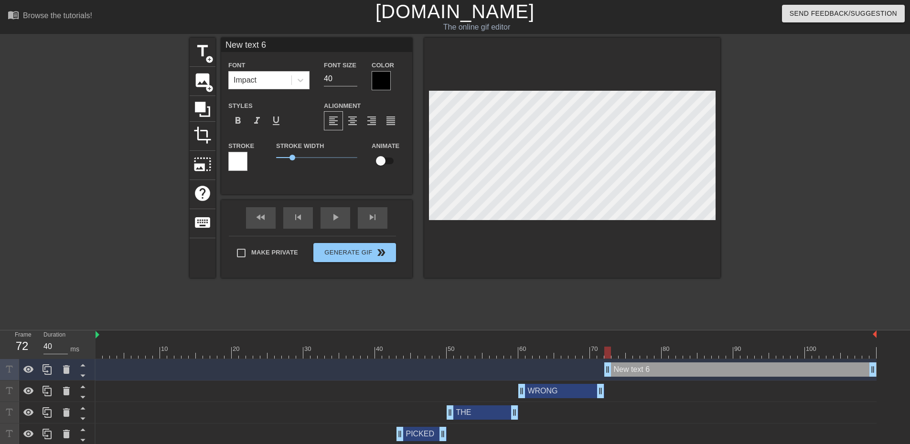
type input "New text"
type textarea "New text"
type input "New text"
type textarea "New text"
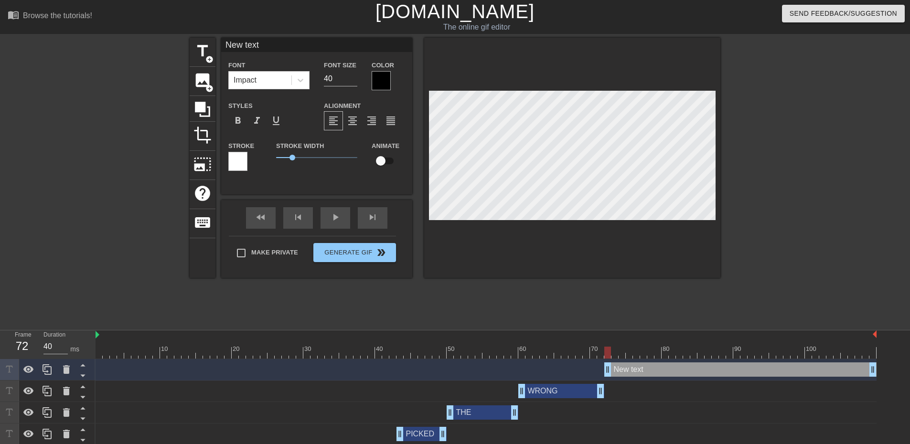
type input "New tex"
type textarea "New tex"
type input "New te"
type textarea "New te"
type input "New t"
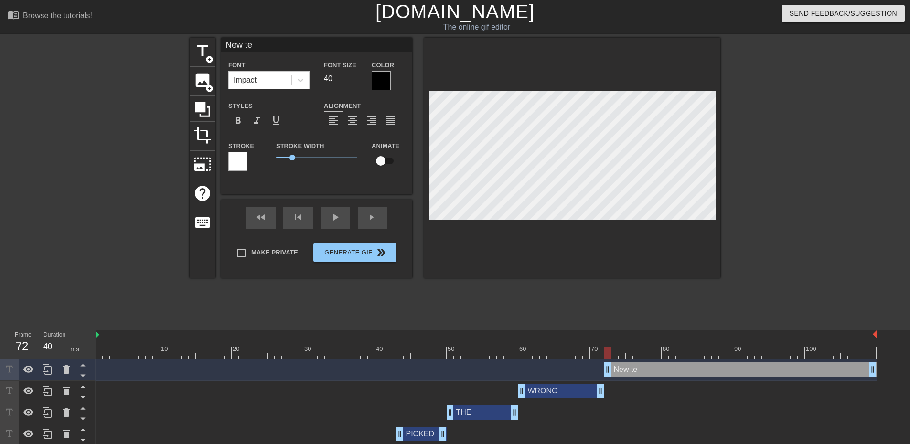
type textarea "New t"
type input "New"
type textarea "New"
type input "New"
type textarea "New"
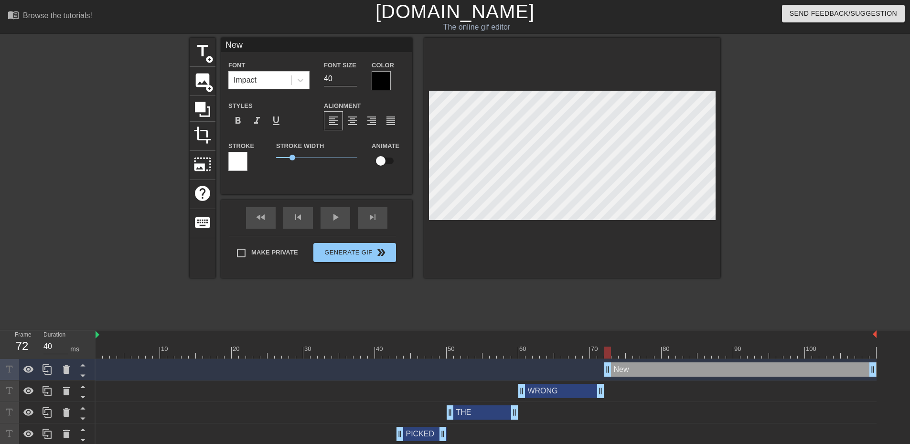
type input "Ne"
type textarea "Ne"
type input "N"
type textarea "N"
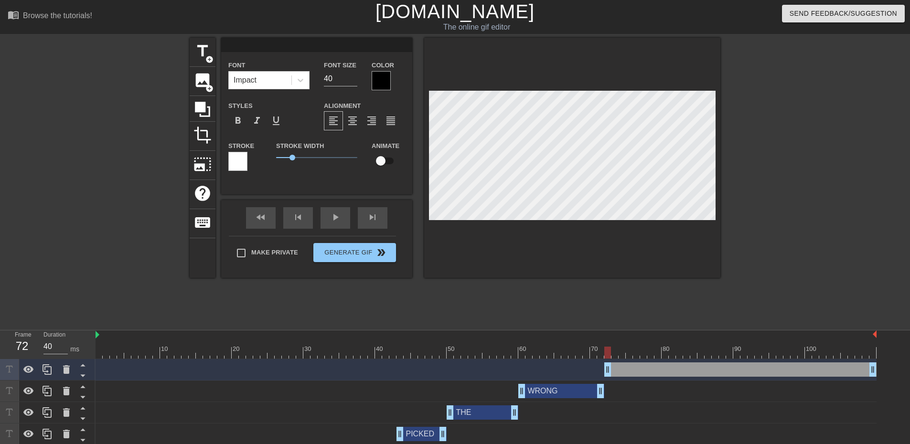
type input "H"
type textarea "H"
type input "HO"
type textarea "HO"
type input "HOU"
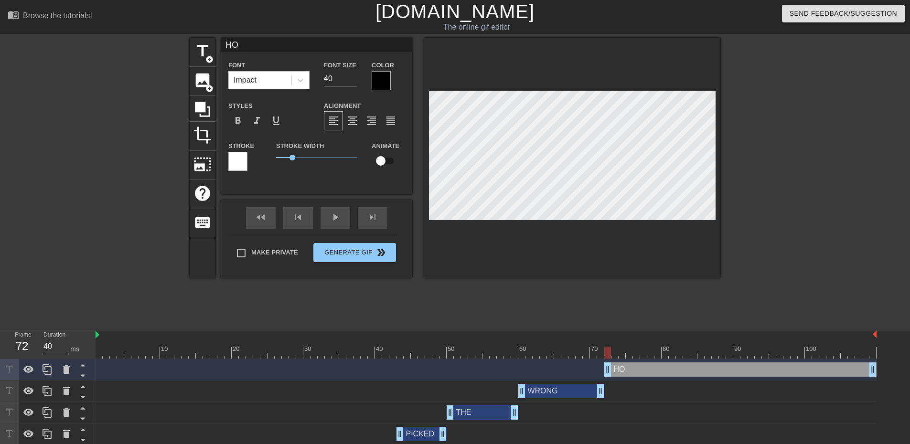
type textarea "HOU"
type input "HOUS"
type textarea "HOUS"
type input "HOUSE"
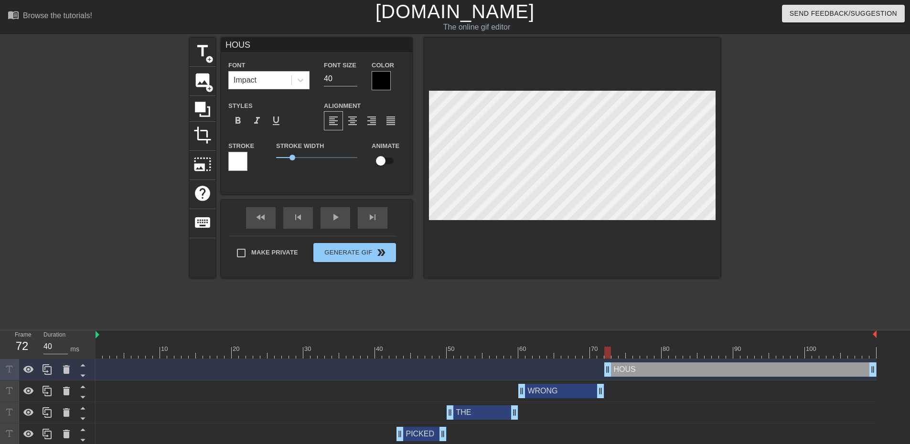
type textarea "HOUSE"
type input "HOUSE"
type textarea "HOUSE"
click at [662, 401] on div "WRONG drag_handle drag_handle" at bounding box center [486, 392] width 781 height 22
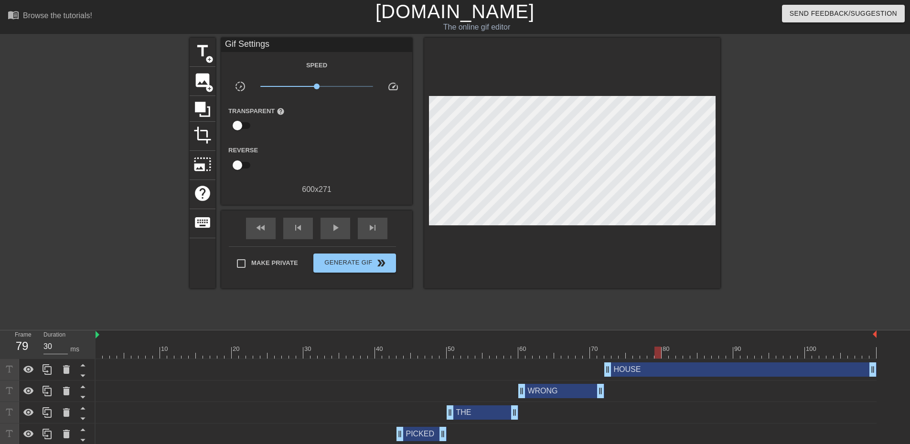
drag, startPoint x: 593, startPoint y: 353, endPoint x: 659, endPoint y: 357, distance: 66.1
click at [659, 357] on div at bounding box center [486, 353] width 781 height 12
drag, startPoint x: 873, startPoint y: 369, endPoint x: 665, endPoint y: 376, distance: 208.5
click at [612, 385] on div "WRONG drag_handle drag_handle" at bounding box center [486, 391] width 781 height 14
drag, startPoint x: 225, startPoint y: 348, endPoint x: 278, endPoint y: 300, distance: 71.4
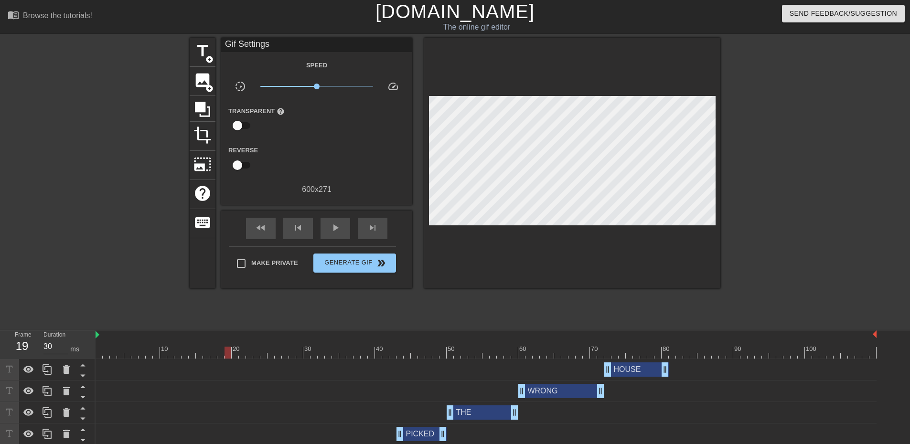
click at [225, 348] on div at bounding box center [486, 353] width 781 height 12
click at [338, 224] on span "play_arrow" at bounding box center [335, 227] width 11 height 11
click at [335, 237] on div "pause" at bounding box center [336, 229] width 30 height 22
click at [614, 346] on div at bounding box center [614, 350] width 2 height 10
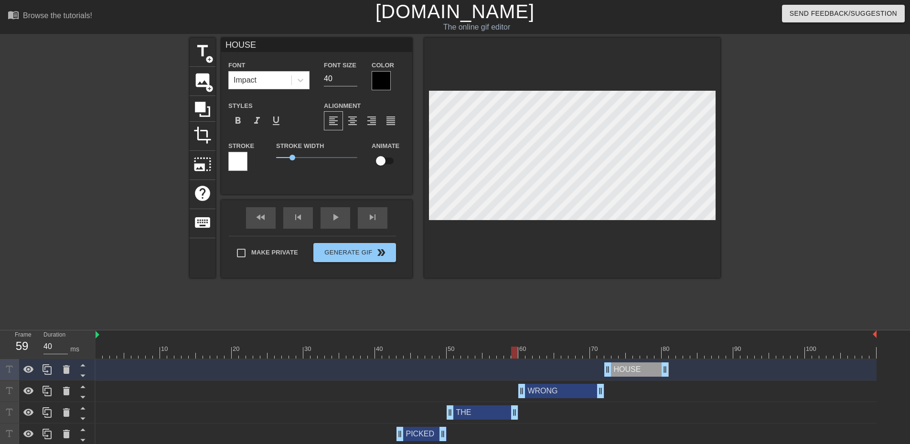
type input "30"
drag, startPoint x: 545, startPoint y: 347, endPoint x: 536, endPoint y: 371, distance: 25.6
click at [536, 371] on div "10 20 30 40 50 60 70 80 90 100 HOUSE drag_handle drag_handle WRONG drag_handle …" at bounding box center [503, 399] width 815 height 136
type input "WRONG"
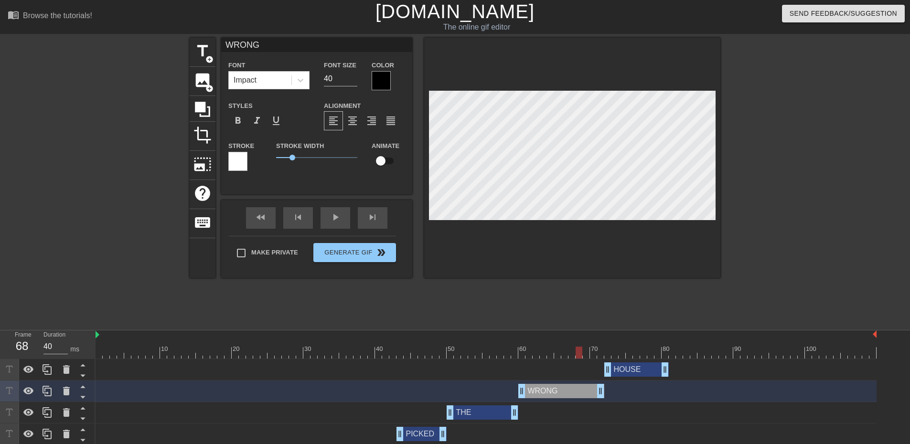
type input "30"
drag, startPoint x: 499, startPoint y: 351, endPoint x: 621, endPoint y: 356, distance: 122.0
click at [621, 356] on div at bounding box center [486, 353] width 781 height 12
type input "HOUSE"
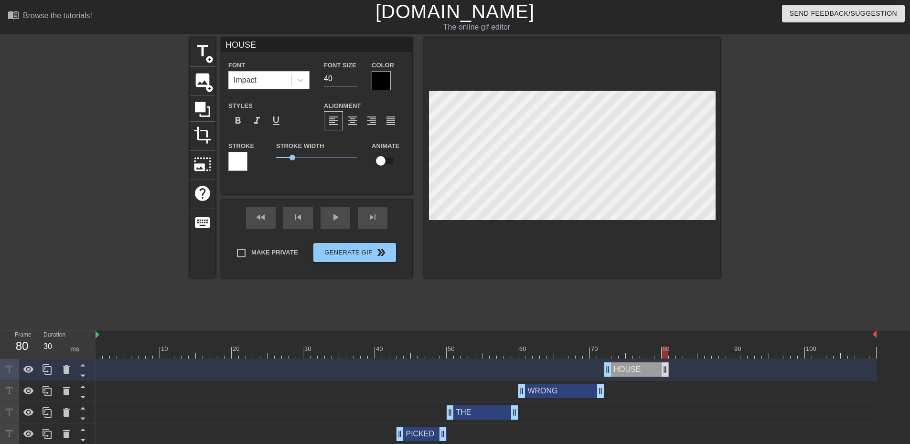
drag, startPoint x: 547, startPoint y: 342, endPoint x: 668, endPoint y: 369, distance: 124.0
click at [668, 369] on div "10 20 30 40 50 60 70 80 90 100 HOUSE drag_handle drag_handle WRONG drag_handle …" at bounding box center [503, 399] width 815 height 136
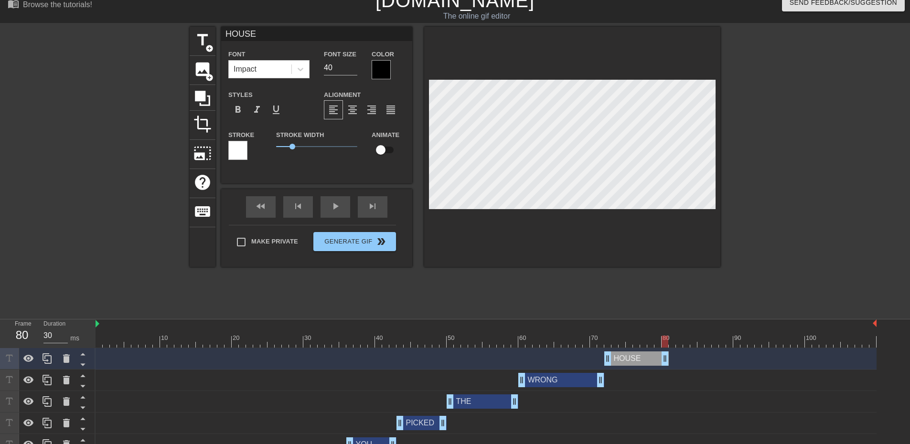
scroll to position [0, 0]
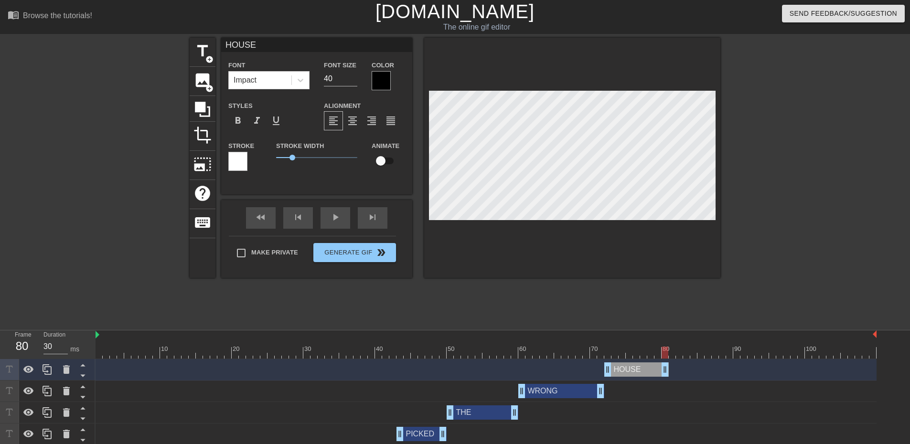
click at [686, 369] on div "HOUSE drag_handle drag_handle" at bounding box center [486, 370] width 781 height 14
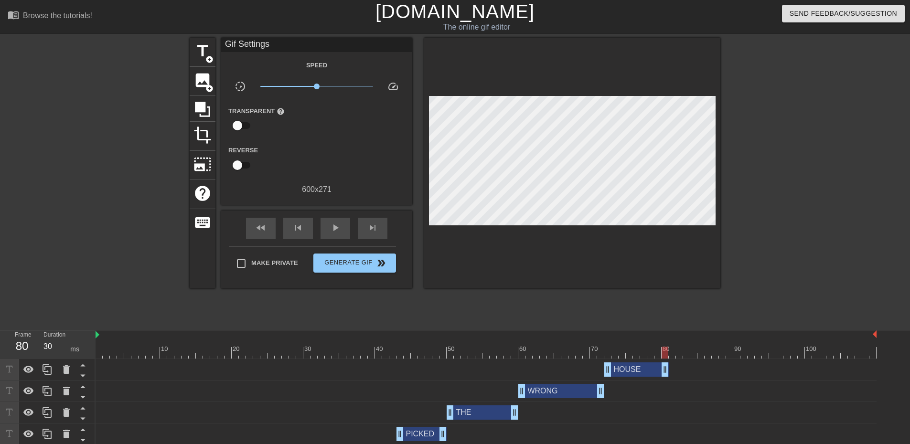
click at [677, 368] on div "HOUSE drag_handle drag_handle" at bounding box center [486, 370] width 781 height 14
type input "40"
click at [673, 353] on div at bounding box center [486, 353] width 781 height 12
click at [204, 57] on span "title" at bounding box center [203, 51] width 18 height 18
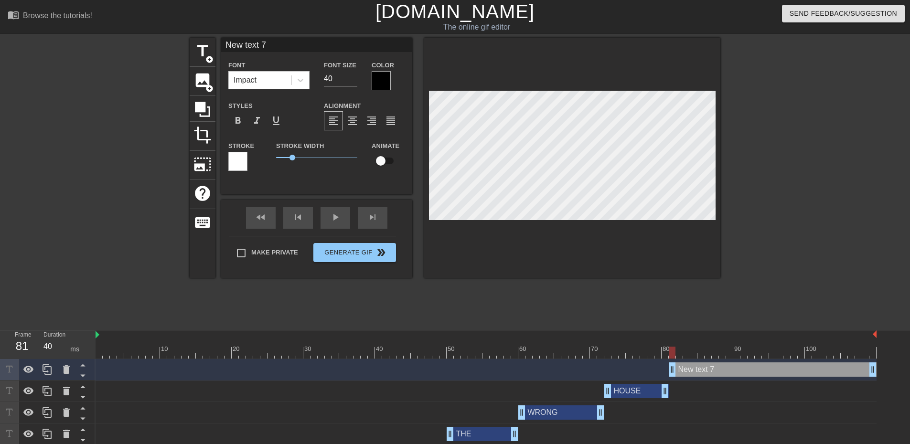
scroll to position [1, 1]
type input "New text"
type textarea "New text"
type input "New text"
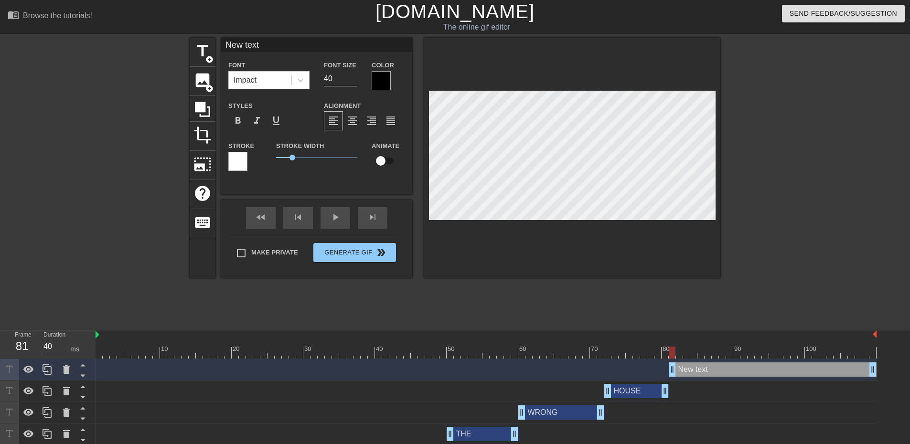
type textarea "New text"
type input "New tex"
type textarea "New tex"
type input "New te"
type textarea "New te"
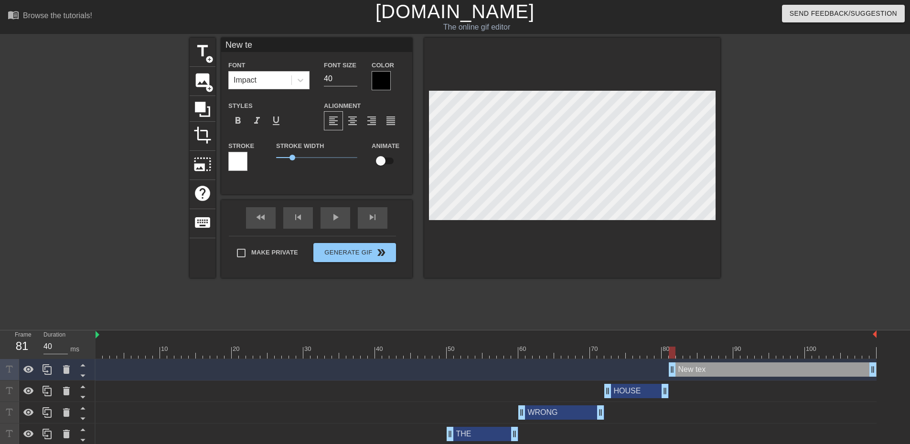
type input "New t"
type textarea "New t"
type input "New"
type textarea "New"
type input "New"
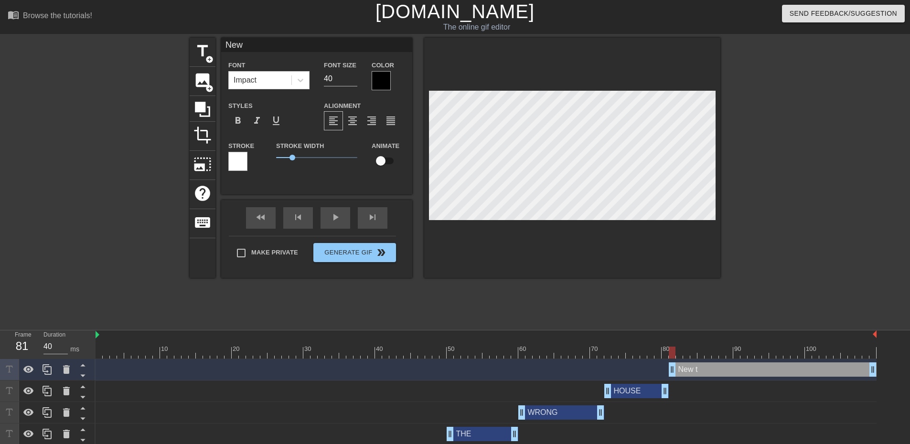
type textarea "New"
type input "Ne"
type textarea "Ne"
type input "N"
type textarea "N"
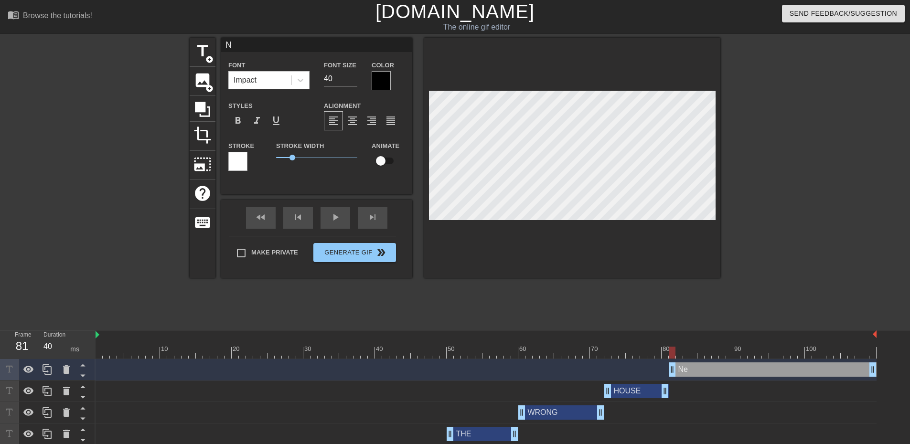
scroll to position [1, 1]
type input "R"
type textarea "R"
type input "RB"
type textarea "RB"
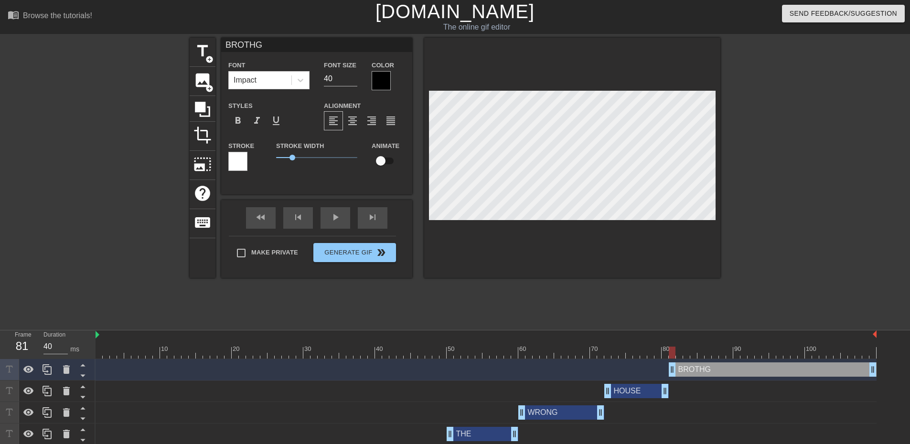
scroll to position [1, 2]
drag, startPoint x: 671, startPoint y: 350, endPoint x: 794, endPoint y: 358, distance: 123.1
click at [794, 358] on div at bounding box center [794, 353] width 7 height 12
drag, startPoint x: 875, startPoint y: 372, endPoint x: 804, endPoint y: 373, distance: 71.2
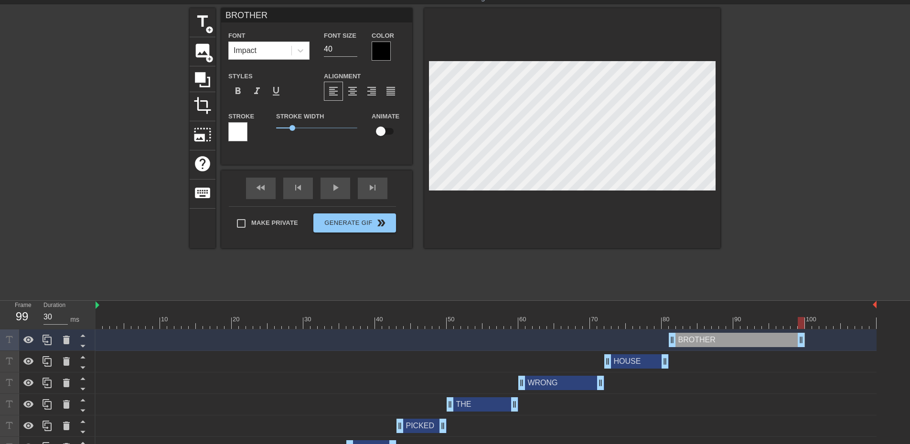
scroll to position [46, 0]
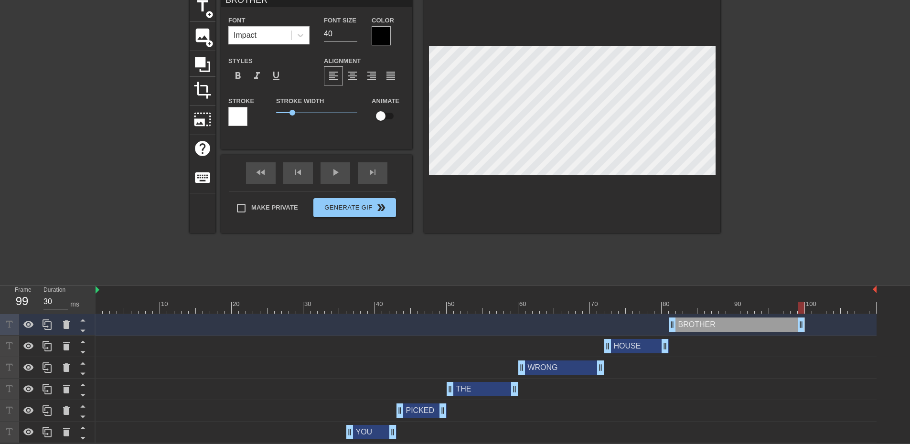
click at [298, 314] on div "BROTHER drag_handle drag_handle" at bounding box center [486, 325] width 781 height 22
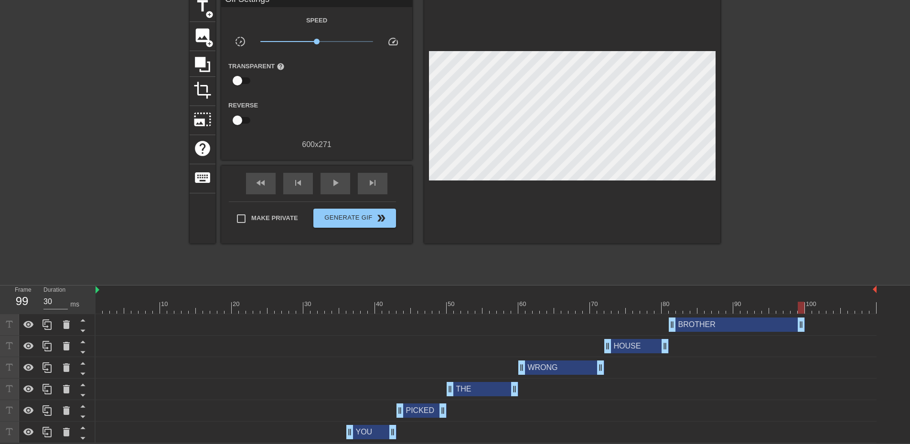
click at [293, 307] on div at bounding box center [486, 308] width 781 height 12
click at [326, 180] on div "play_arrow" at bounding box center [336, 184] width 30 height 22
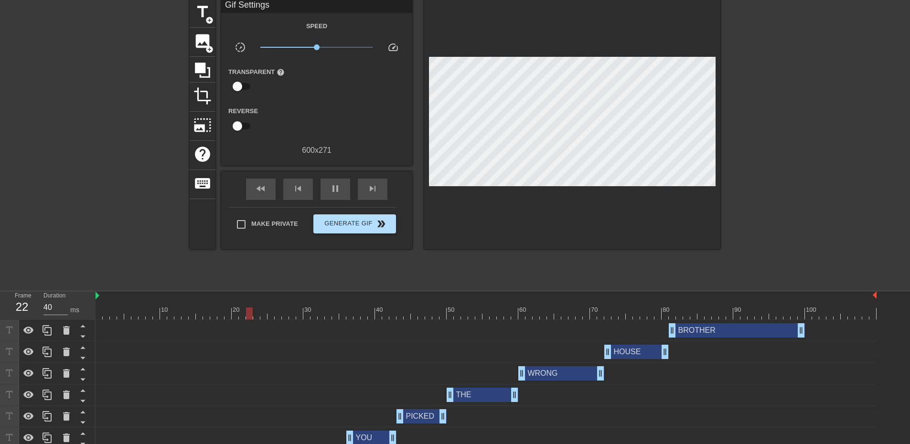
scroll to position [0, 0]
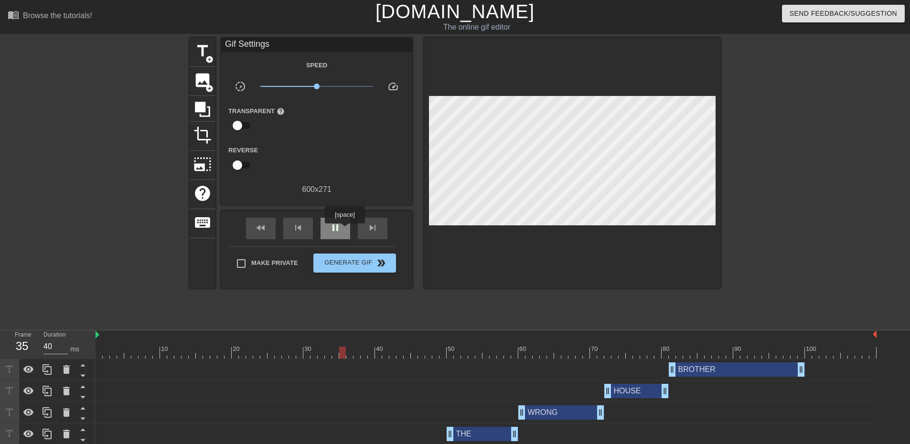
click at [344, 230] on div "pause" at bounding box center [336, 229] width 30 height 22
click at [684, 371] on div "BROTHER drag_handle drag_handle" at bounding box center [737, 370] width 136 height 14
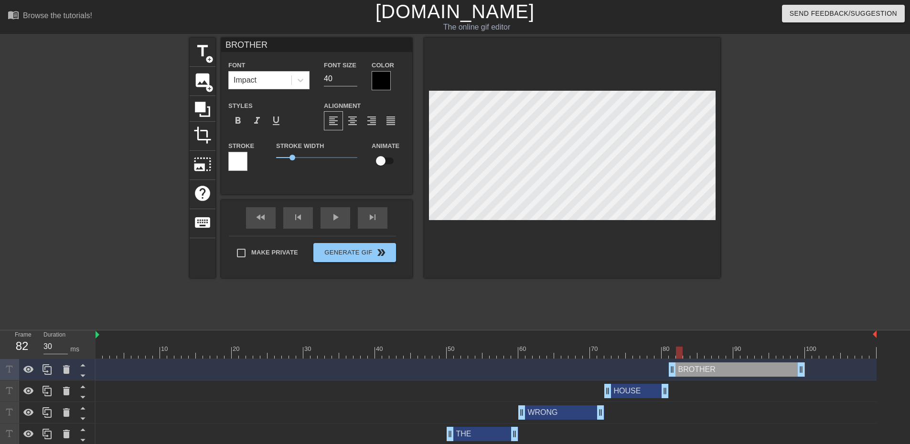
click at [678, 350] on div at bounding box center [486, 353] width 781 height 12
click at [574, 349] on div at bounding box center [486, 353] width 781 height 12
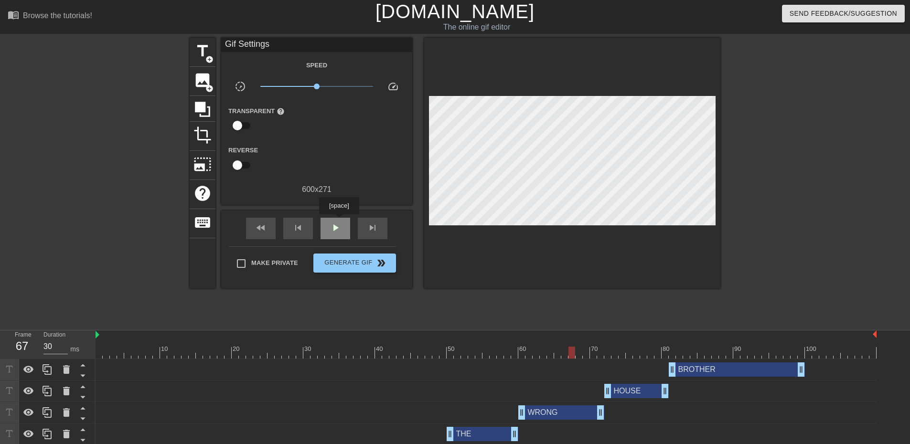
click at [339, 222] on span "play_arrow" at bounding box center [335, 227] width 11 height 11
click at [339, 222] on span "pause" at bounding box center [335, 227] width 11 height 11
click at [639, 348] on div at bounding box center [486, 353] width 781 height 12
click at [694, 349] on div at bounding box center [486, 353] width 781 height 12
click at [633, 352] on div at bounding box center [486, 353] width 781 height 12
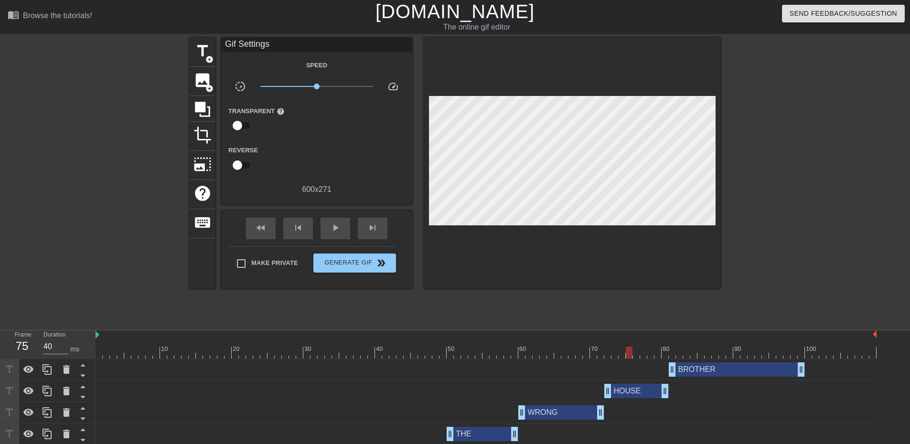
click at [568, 353] on div at bounding box center [486, 353] width 781 height 12
click at [485, 354] on div at bounding box center [486, 353] width 781 height 12
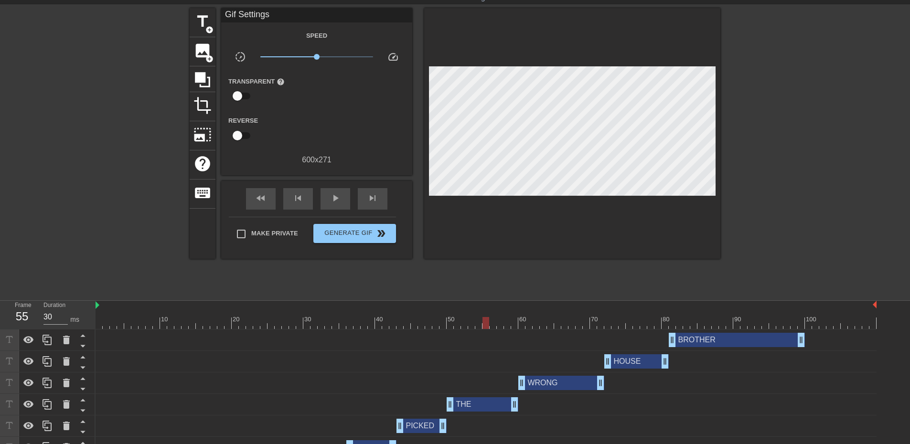
scroll to position [46, 0]
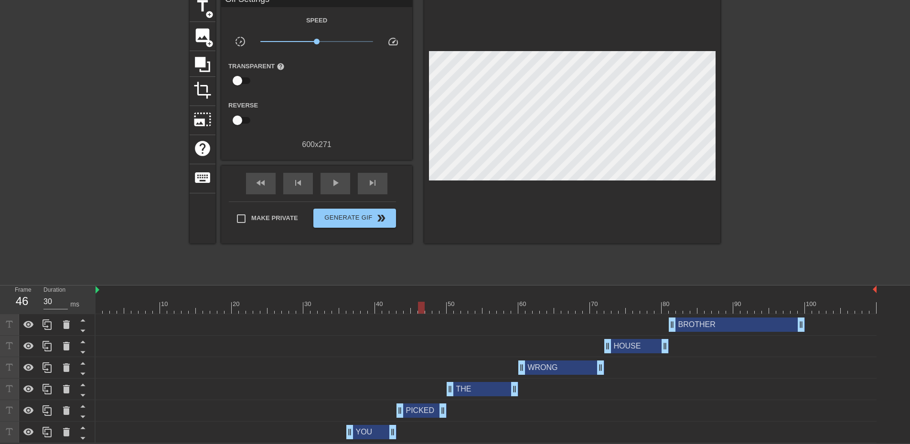
click at [424, 310] on div at bounding box center [486, 308] width 781 height 12
click at [359, 306] on div at bounding box center [486, 308] width 781 height 12
click at [434, 304] on div at bounding box center [486, 308] width 781 height 12
click at [472, 305] on div at bounding box center [486, 308] width 781 height 12
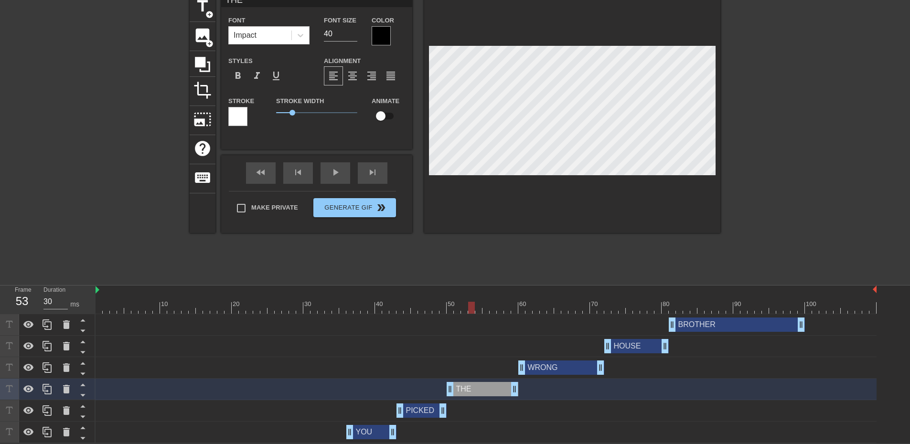
click at [429, 334] on div "BROTHER drag_handle drag_handle" at bounding box center [486, 325] width 781 height 22
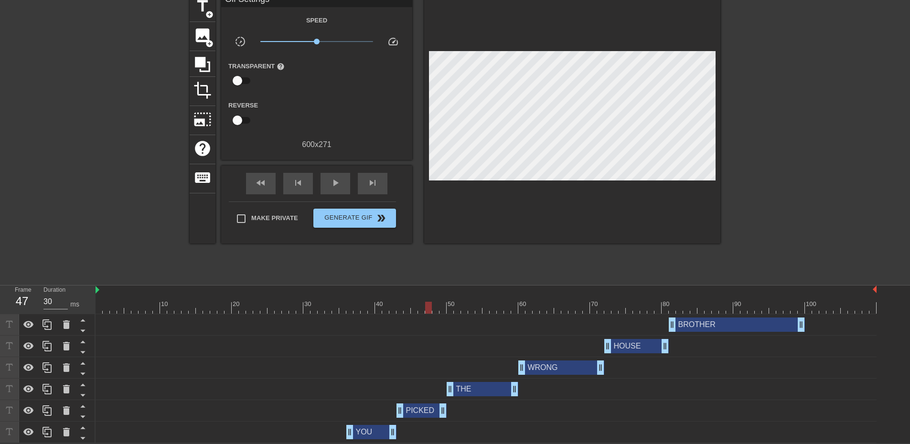
click at [426, 302] on div at bounding box center [486, 308] width 781 height 12
click at [357, 307] on div at bounding box center [486, 308] width 781 height 12
click at [311, 306] on div at bounding box center [486, 308] width 781 height 12
click at [321, 307] on div at bounding box center [486, 308] width 781 height 12
click at [297, 307] on div at bounding box center [486, 308] width 781 height 12
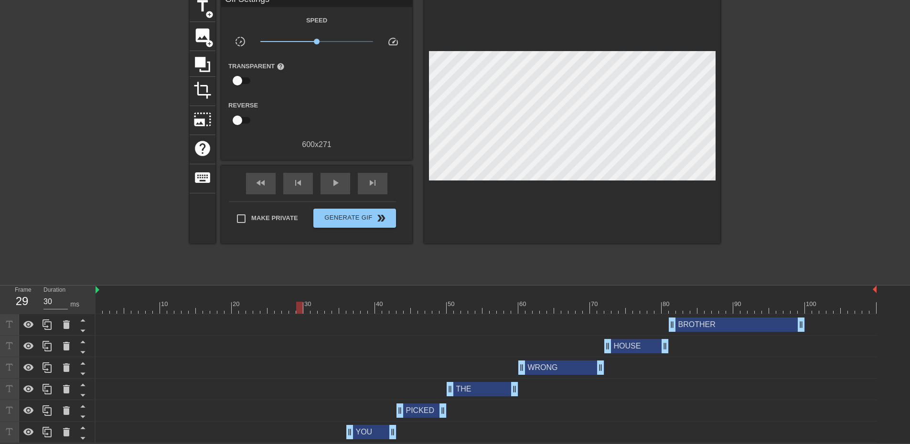
click at [265, 307] on div at bounding box center [486, 308] width 781 height 12
click at [244, 307] on div at bounding box center [486, 308] width 781 height 12
click at [333, 182] on span "play_arrow" at bounding box center [335, 182] width 11 height 11
click at [333, 182] on span "pause" at bounding box center [335, 182] width 11 height 11
click at [333, 182] on span "play_arrow" at bounding box center [335, 182] width 11 height 11
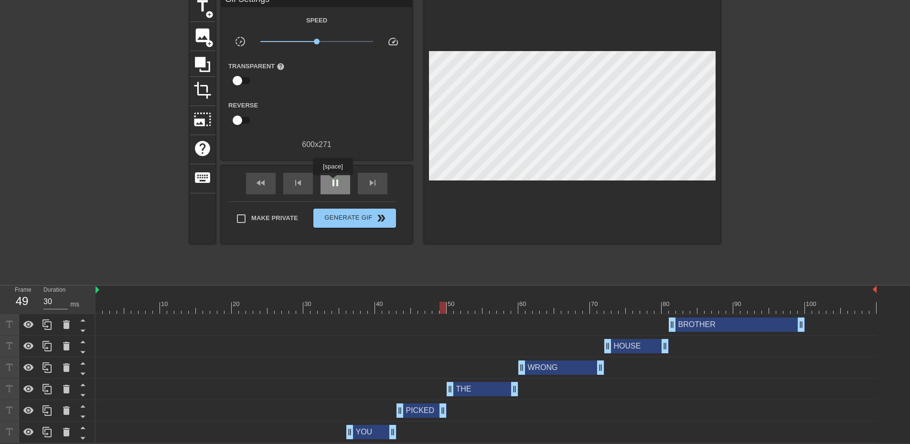
click at [333, 182] on span "pause" at bounding box center [335, 182] width 11 height 11
click at [333, 182] on span "play_arrow" at bounding box center [335, 182] width 11 height 11
click at [332, 184] on span "pause" at bounding box center [335, 182] width 11 height 11
drag, startPoint x: 520, startPoint y: 367, endPoint x: 526, endPoint y: 367, distance: 5.3
drag, startPoint x: 449, startPoint y: 389, endPoint x: 455, endPoint y: 391, distance: 7.0
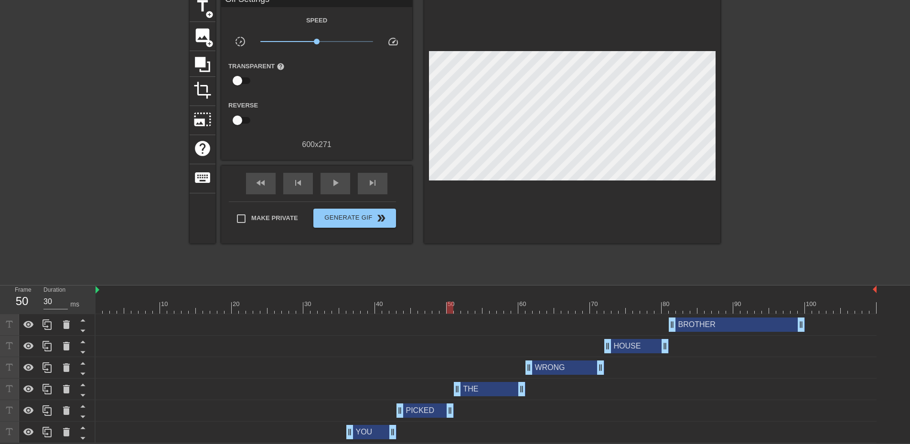
drag, startPoint x: 443, startPoint y: 412, endPoint x: 448, endPoint y: 413, distance: 4.9
drag, startPoint x: 242, startPoint y: 306, endPoint x: 252, endPoint y: 290, distance: 18.7
click at [242, 306] on div at bounding box center [486, 308] width 781 height 12
click at [341, 187] on span "play_arrow" at bounding box center [335, 182] width 11 height 11
click at [347, 184] on div "pause" at bounding box center [336, 184] width 30 height 22
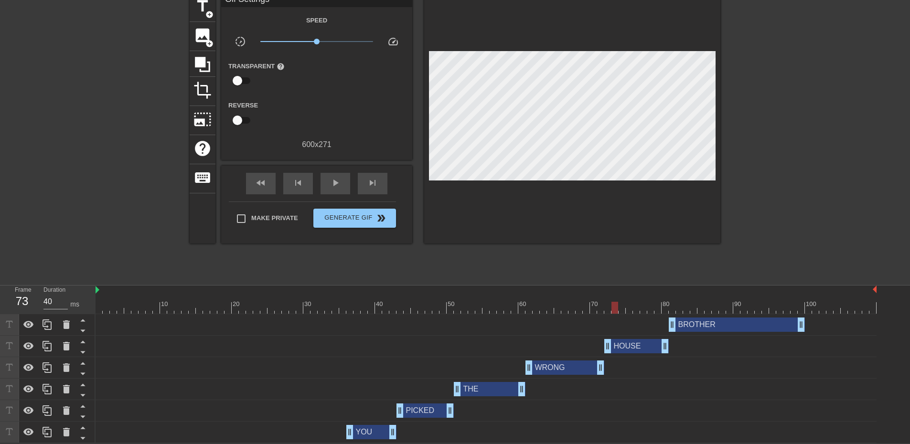
click at [277, 303] on div at bounding box center [486, 308] width 781 height 12
click at [335, 190] on div "play_arrow" at bounding box center [336, 184] width 30 height 22
click at [335, 190] on div "pause" at bounding box center [336, 184] width 30 height 22
click at [340, 188] on div "play_arrow" at bounding box center [336, 184] width 30 height 22
click at [340, 188] on div "pause" at bounding box center [336, 184] width 30 height 22
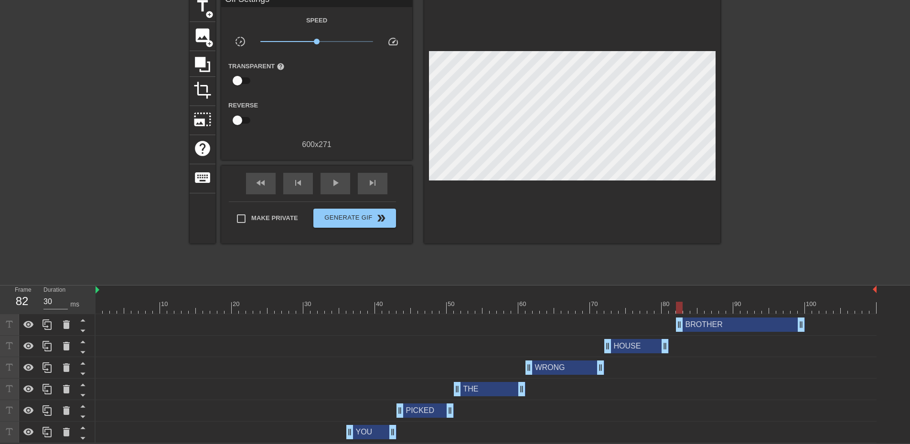
drag, startPoint x: 675, startPoint y: 324, endPoint x: 679, endPoint y: 327, distance: 5.2
drag, startPoint x: 663, startPoint y: 347, endPoint x: 670, endPoint y: 348, distance: 6.8
drag, startPoint x: 610, startPoint y: 346, endPoint x: 618, endPoint y: 349, distance: 8.2
drag, startPoint x: 599, startPoint y: 368, endPoint x: 605, endPoint y: 370, distance: 6.2
drag, startPoint x: 519, startPoint y: 385, endPoint x: 524, endPoint y: 386, distance: 5.3
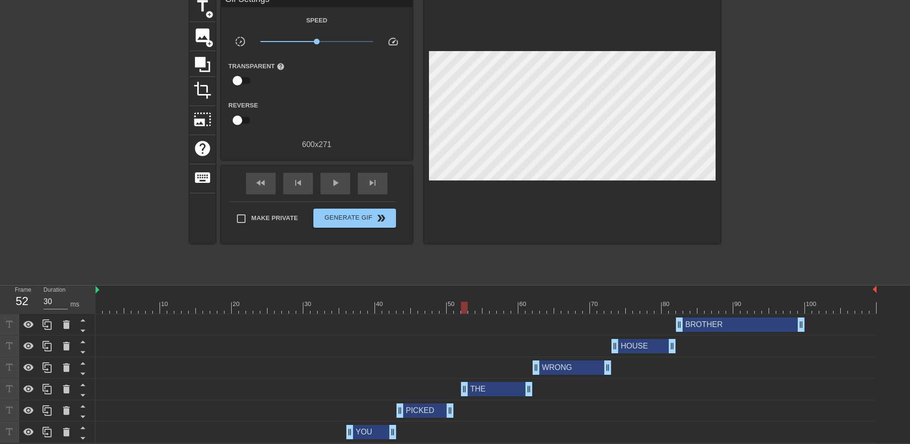
click at [461, 387] on div "THE drag_handle drag_handle" at bounding box center [486, 389] width 781 height 14
drag, startPoint x: 450, startPoint y: 404, endPoint x: 455, endPoint y: 405, distance: 5.3
click at [264, 302] on div at bounding box center [486, 308] width 781 height 12
click at [333, 177] on span "play_arrow" at bounding box center [335, 182] width 11 height 11
click at [362, 218] on span "Generate Gif double_arrow" at bounding box center [354, 218] width 75 height 11
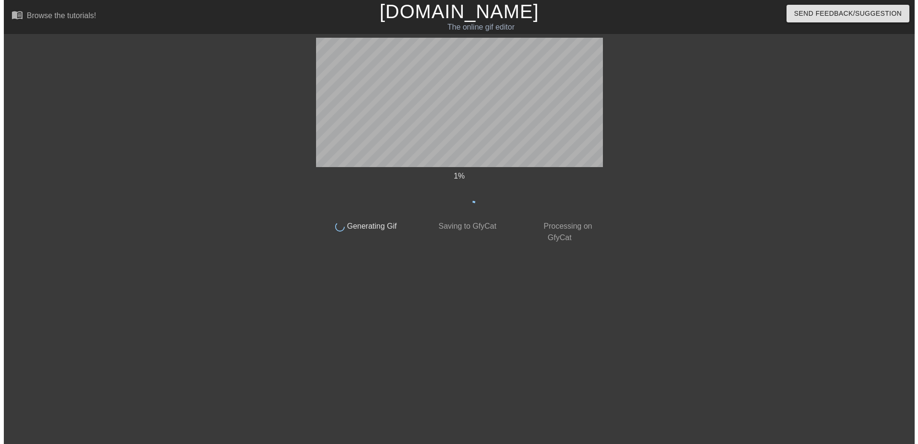
scroll to position [0, 0]
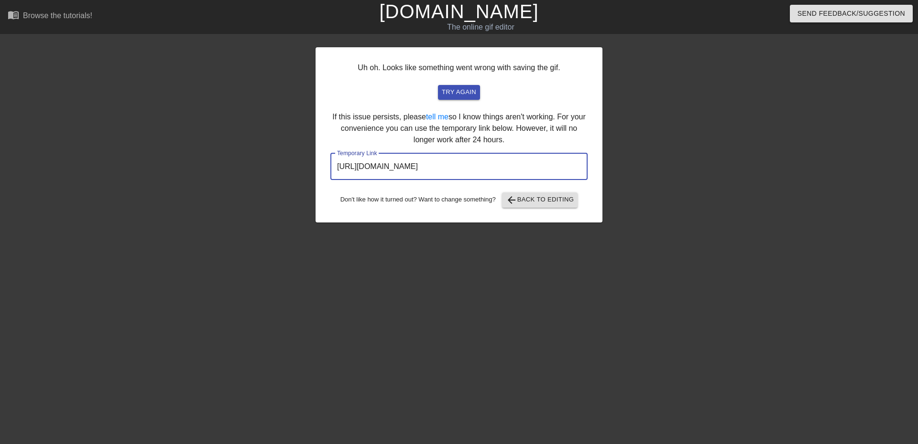
click at [434, 168] on input "[URL][DOMAIN_NAME]" at bounding box center [458, 166] width 257 height 27
click at [551, 172] on input "[URL][DOMAIN_NAME]" at bounding box center [458, 166] width 257 height 27
drag, startPoint x: 551, startPoint y: 172, endPoint x: 286, endPoint y: 170, distance: 264.3
click at [286, 170] on div "Uh oh. Looks like something went wrong with saving the gif. try again If this i…" at bounding box center [459, 181] width 918 height 287
